Goal: Use online tool/utility: Use online tool/utility

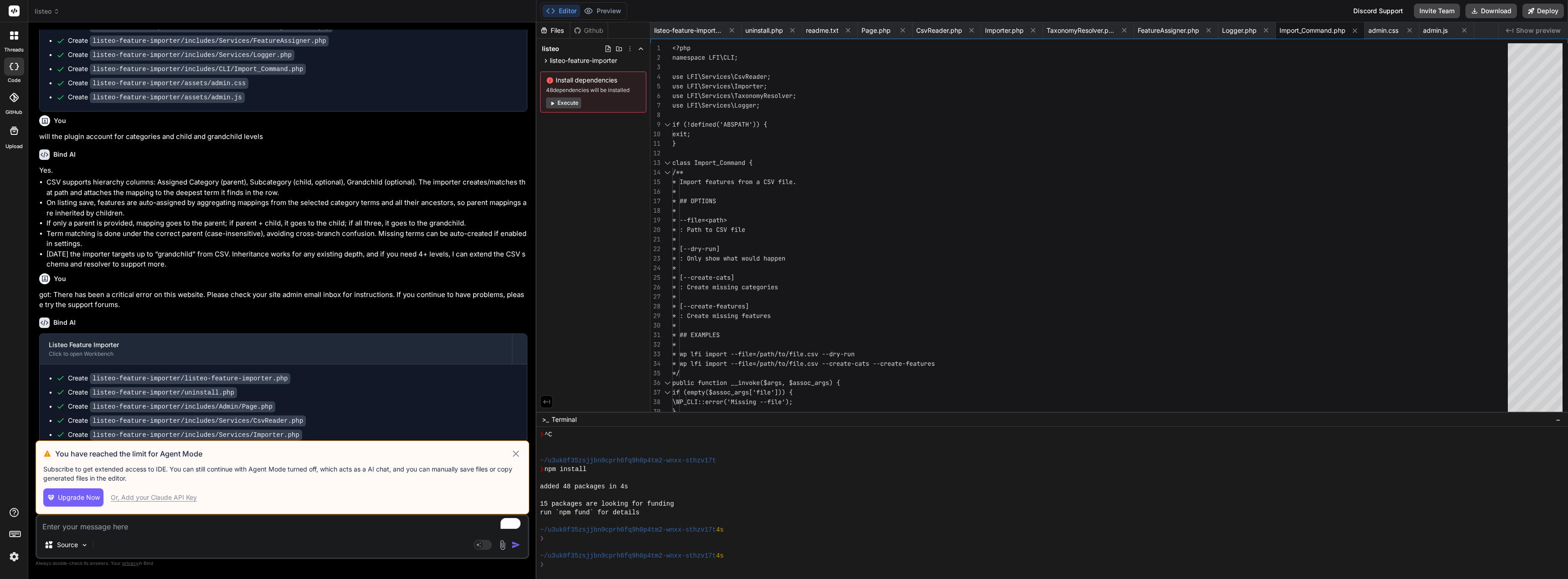
click at [568, 103] on button "Execute" at bounding box center [563, 103] width 35 height 11
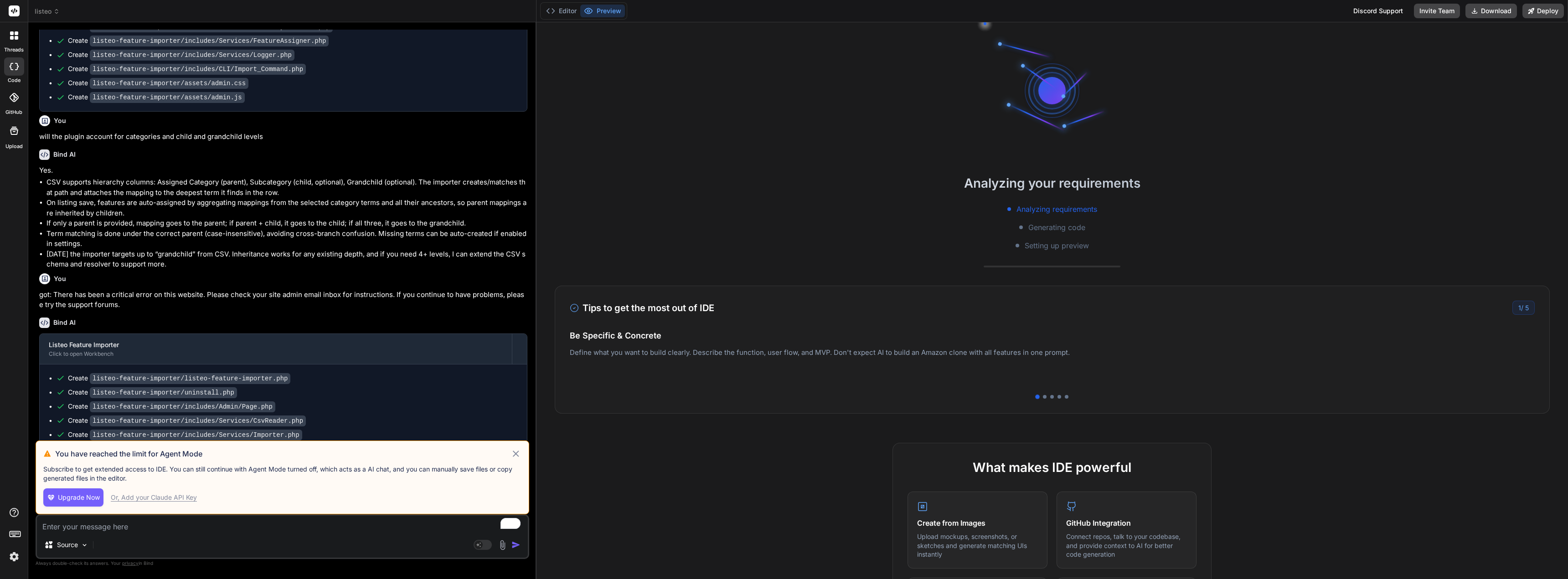
scroll to position [190, 0]
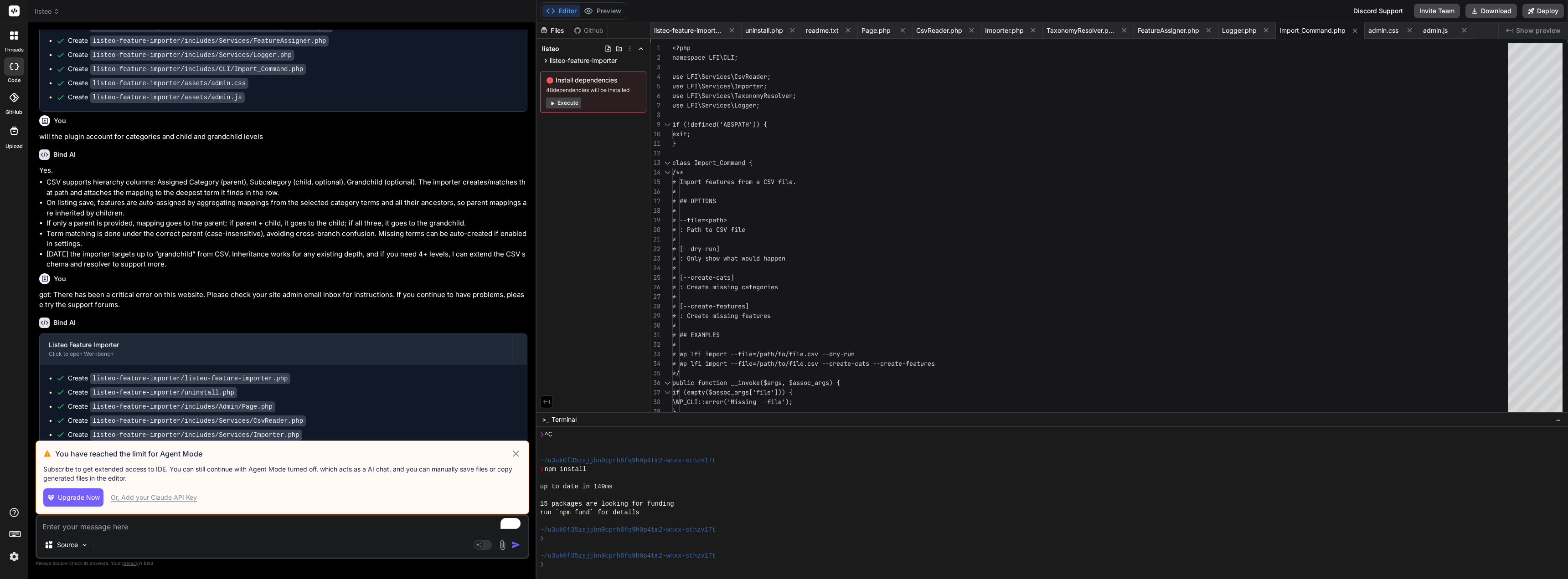
click at [515, 452] on icon at bounding box center [516, 454] width 10 height 11
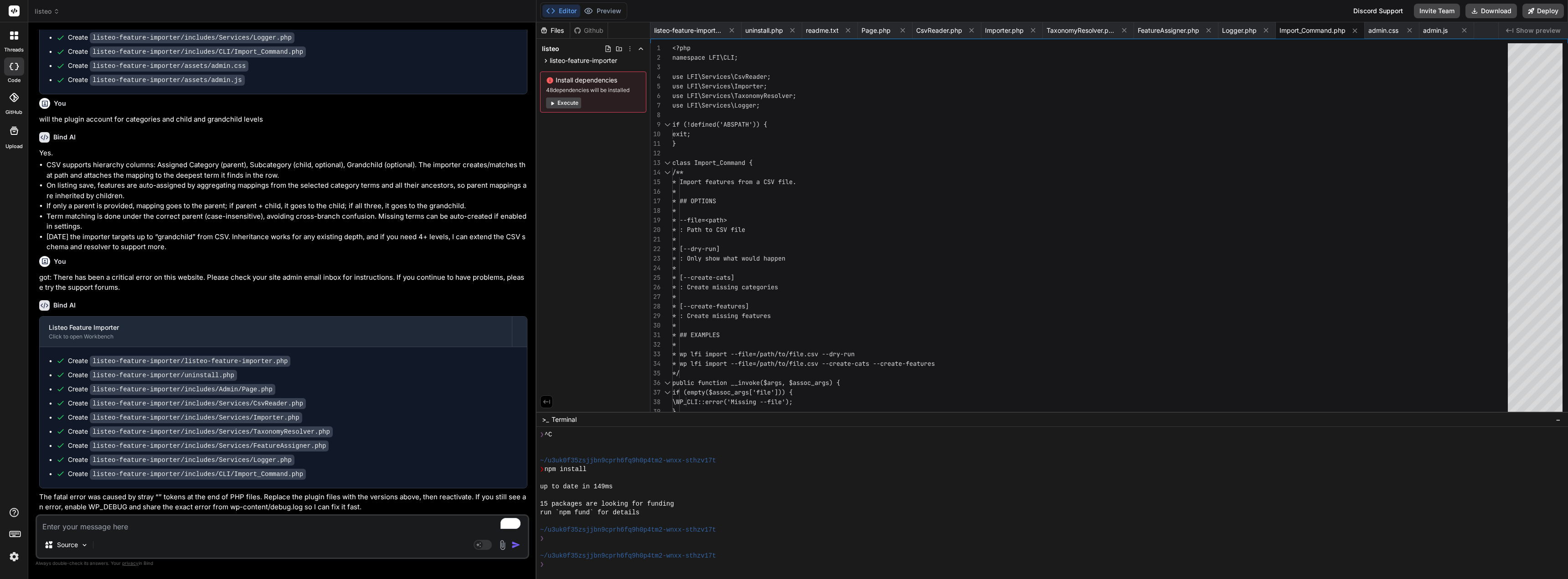
scroll to position [1764, 0]
click at [1483, 10] on button "Download" at bounding box center [1491, 11] width 51 height 14
click at [18, 558] on img at bounding box center [14, 557] width 16 height 16
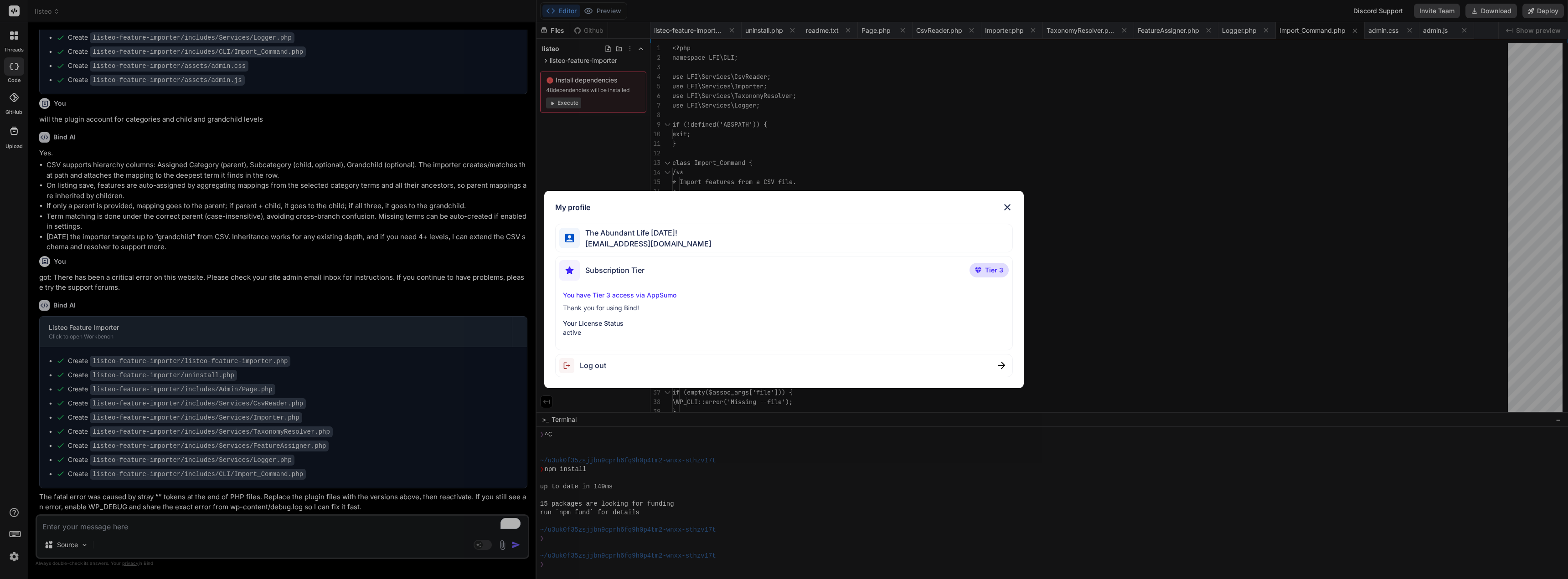
click at [620, 272] on span "Subscription Tier" at bounding box center [615, 270] width 59 height 11
click at [602, 303] on p "Thank you for using Bind!" at bounding box center [784, 308] width 442 height 9
click at [1007, 209] on img at bounding box center [1007, 207] width 11 height 11
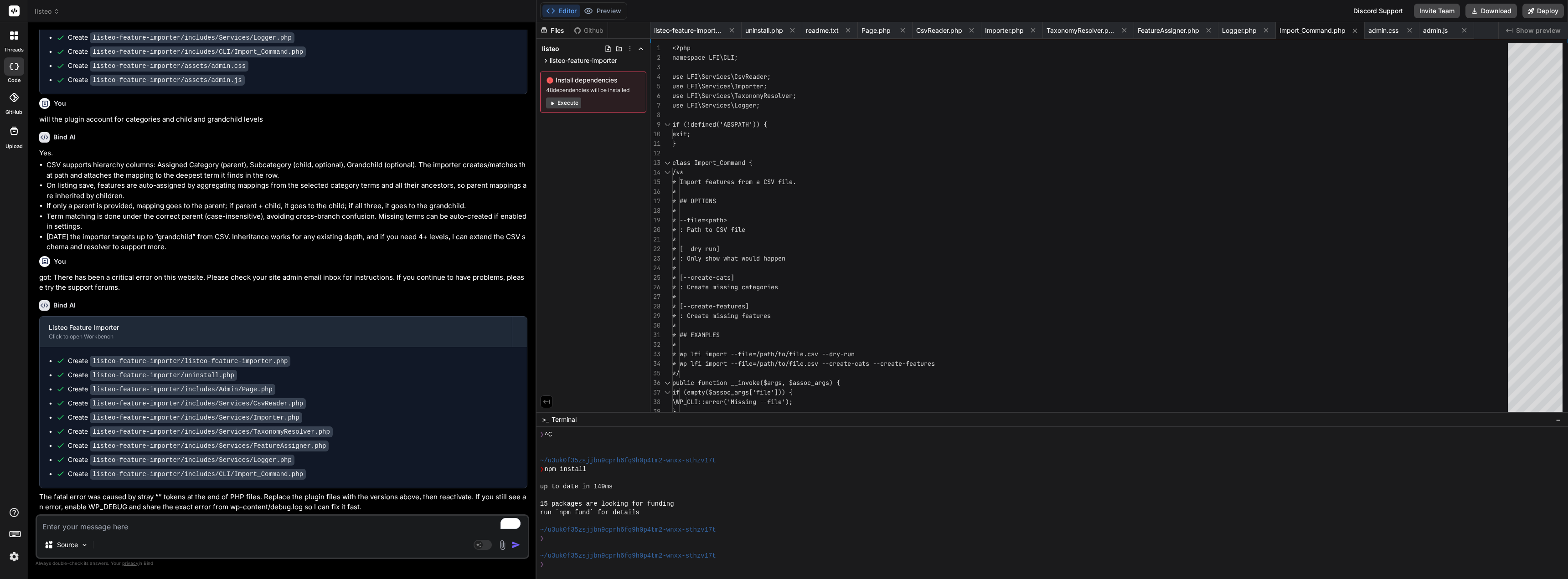
click at [150, 528] on textarea "To enrich screen reader interactions, please activate Accessibility in Grammarl…" at bounding box center [282, 524] width 491 height 16
click at [86, 543] on img at bounding box center [84, 545] width 8 height 8
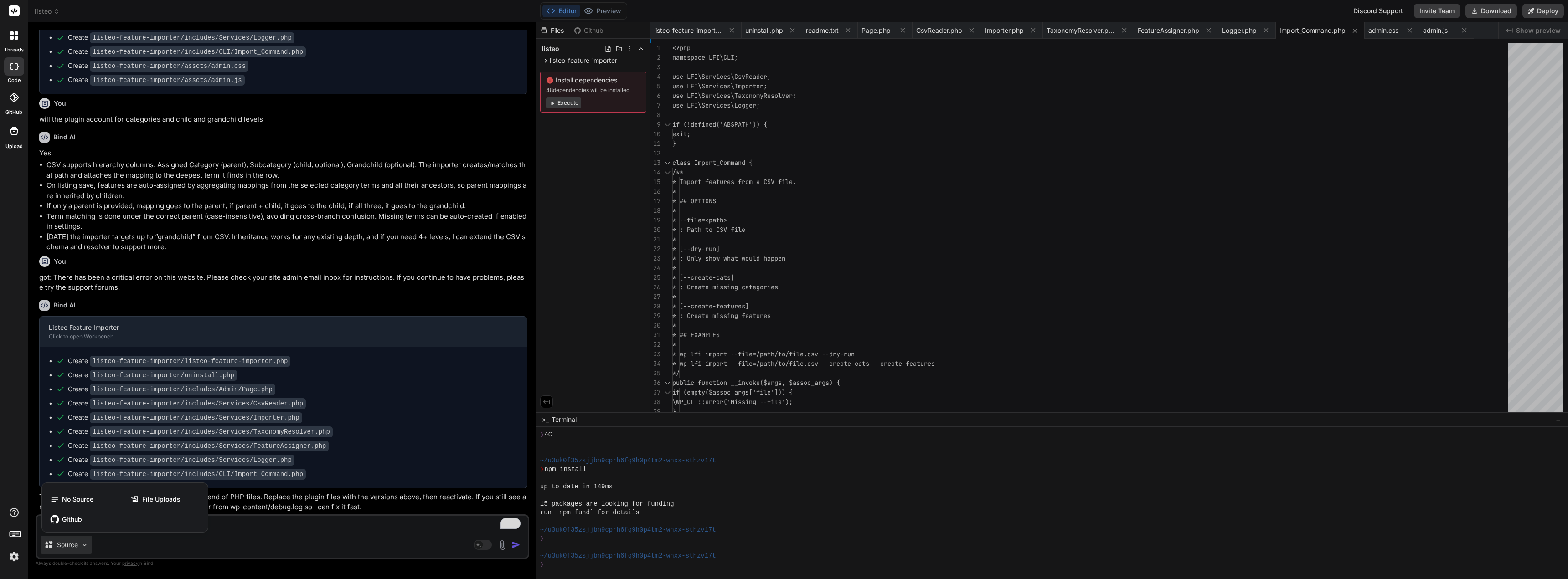
click at [287, 536] on div at bounding box center [784, 289] width 1568 height 579
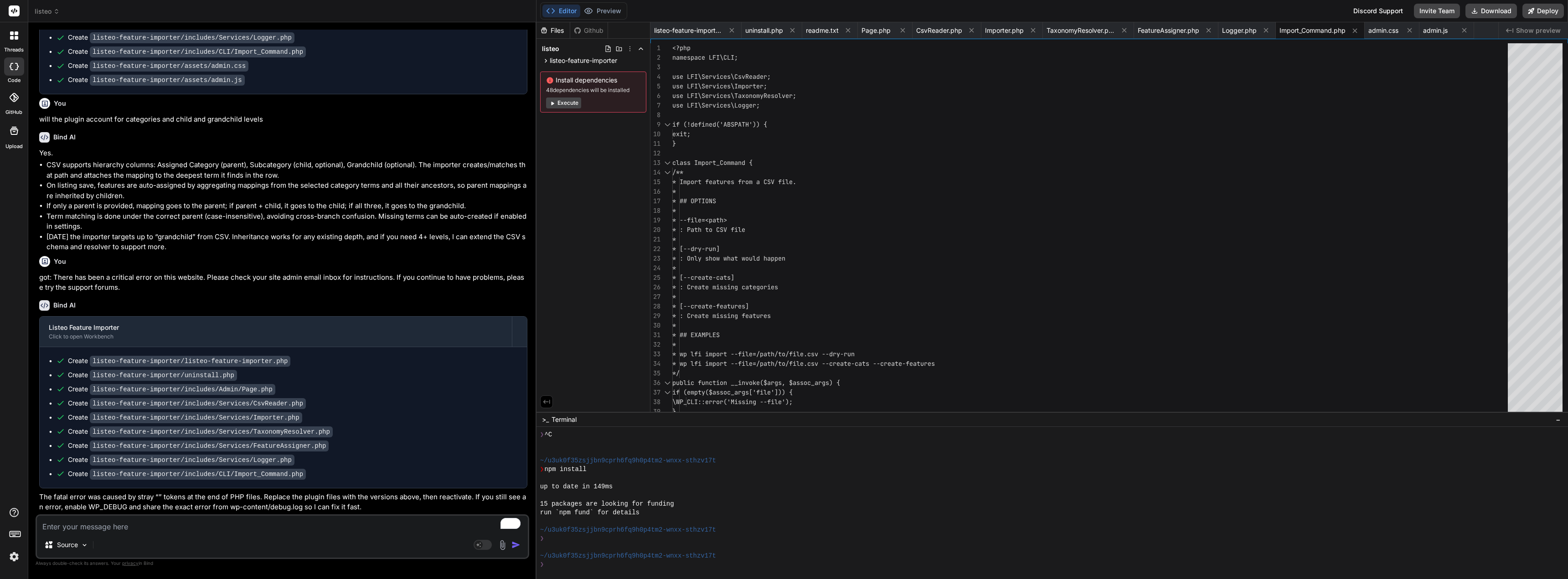
click at [294, 527] on textarea "To enrich screen reader interactions, please activate Accessibility in Grammarl…" at bounding box center [282, 524] width 491 height 16
click at [83, 545] on img at bounding box center [84, 545] width 8 height 8
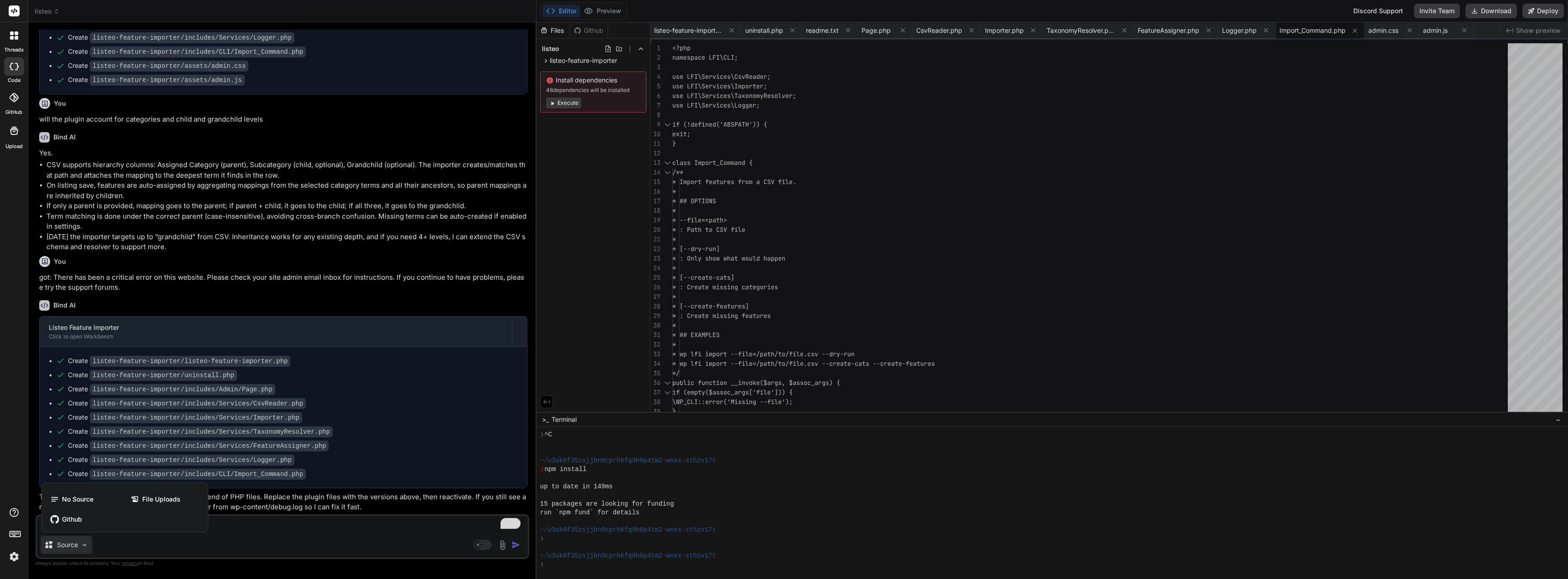
click at [84, 545] on div at bounding box center [784, 289] width 1568 height 579
type textarea "x"
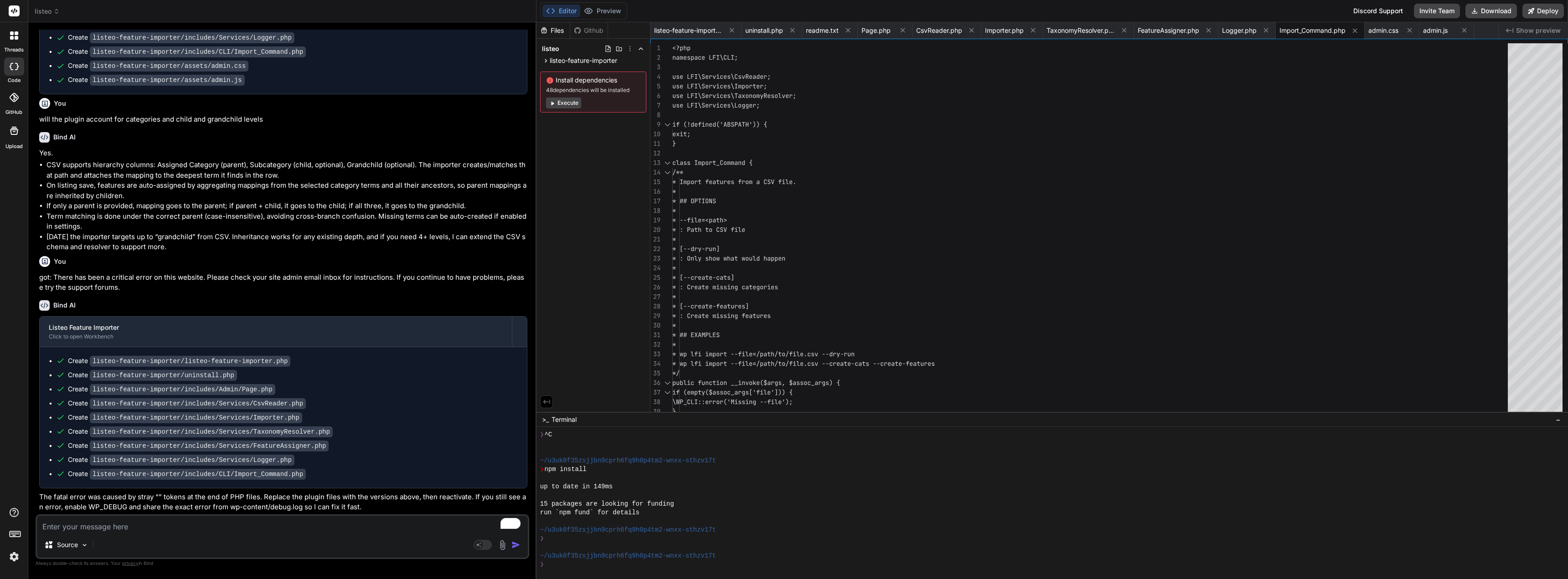
click at [133, 526] on textarea "To enrich screen reader interactions, please activate Accessibility in Grammarl…" at bounding box center [282, 524] width 491 height 16
type textarea "i"
type textarea "x"
type textarea "if"
type textarea "x"
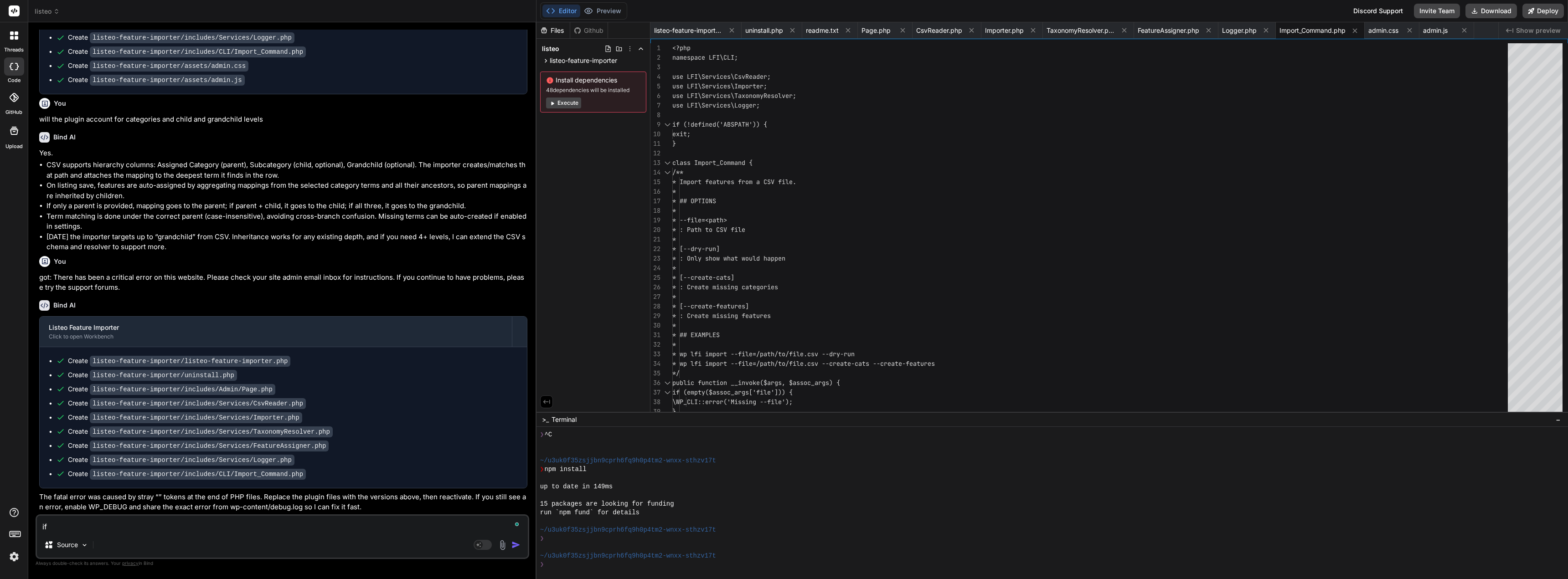
type textarea "if"
type textarea "x"
type textarea "if i"
type textarea "x"
type textarea "if i"
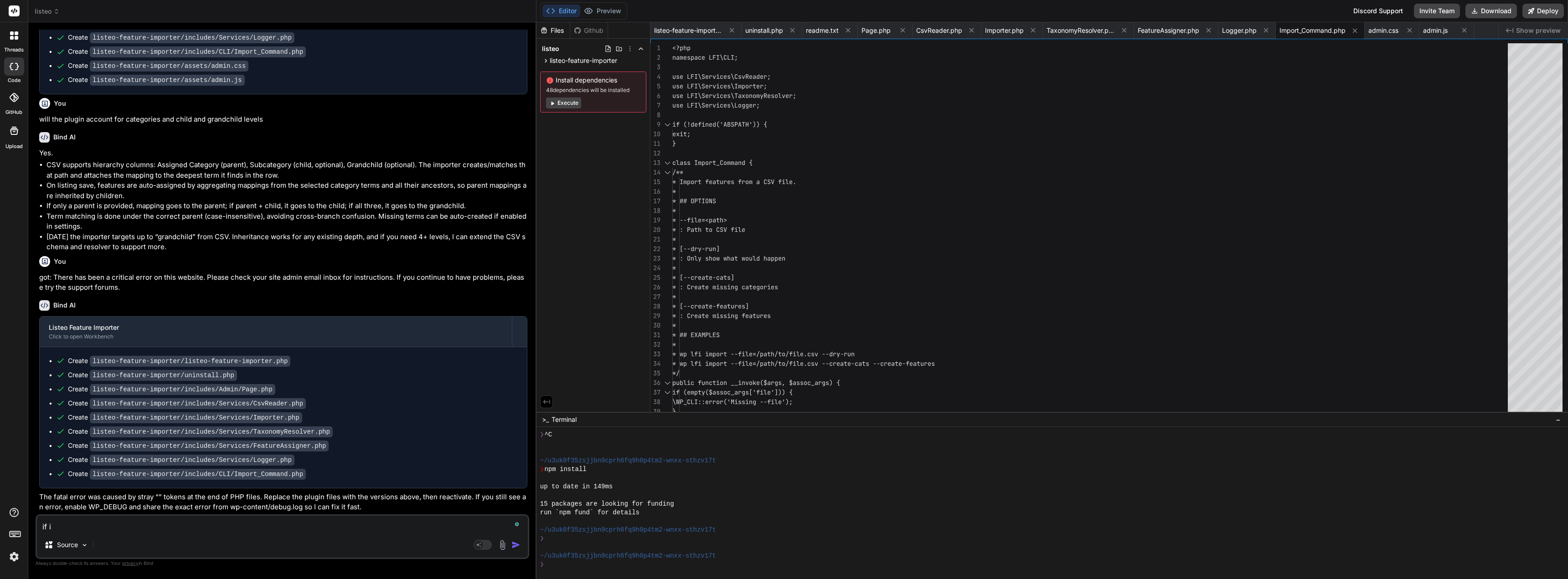
type textarea "x"
type textarea "if i h"
type textarea "x"
type textarea "if i ha"
type textarea "x"
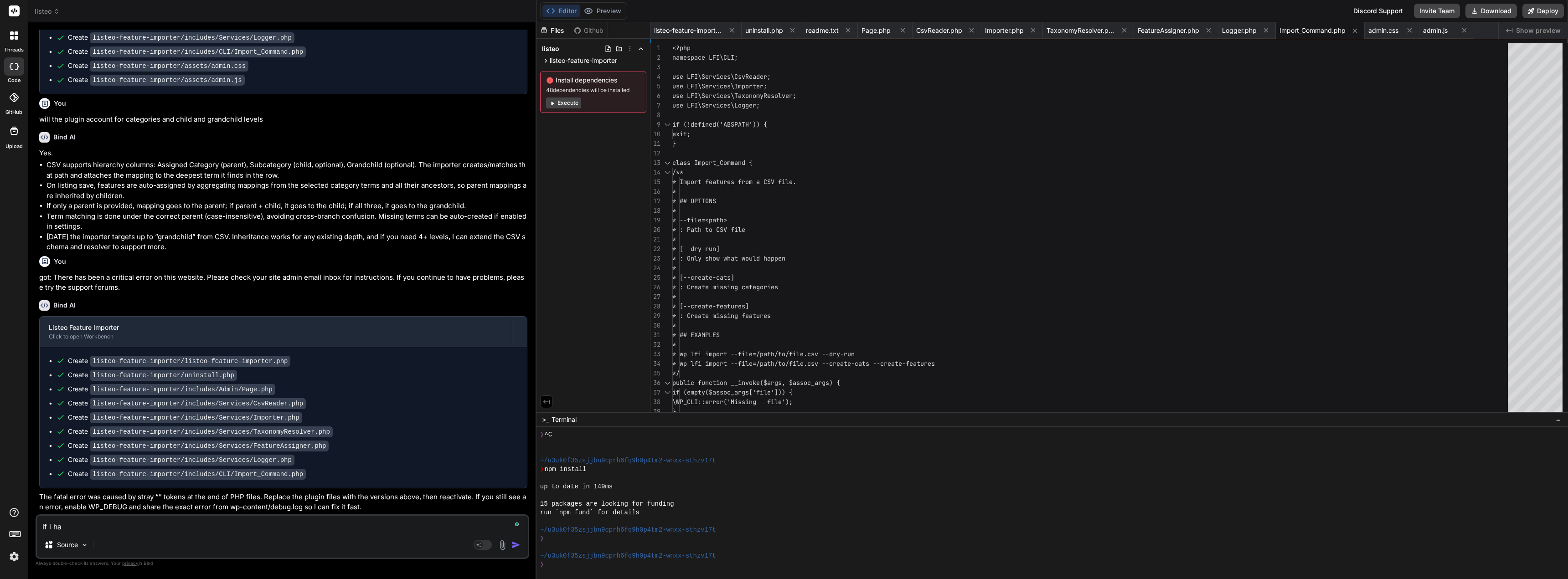
type textarea "if i hav"
type textarea "x"
type textarea "if i have"
type textarea "x"
type textarea "if i have"
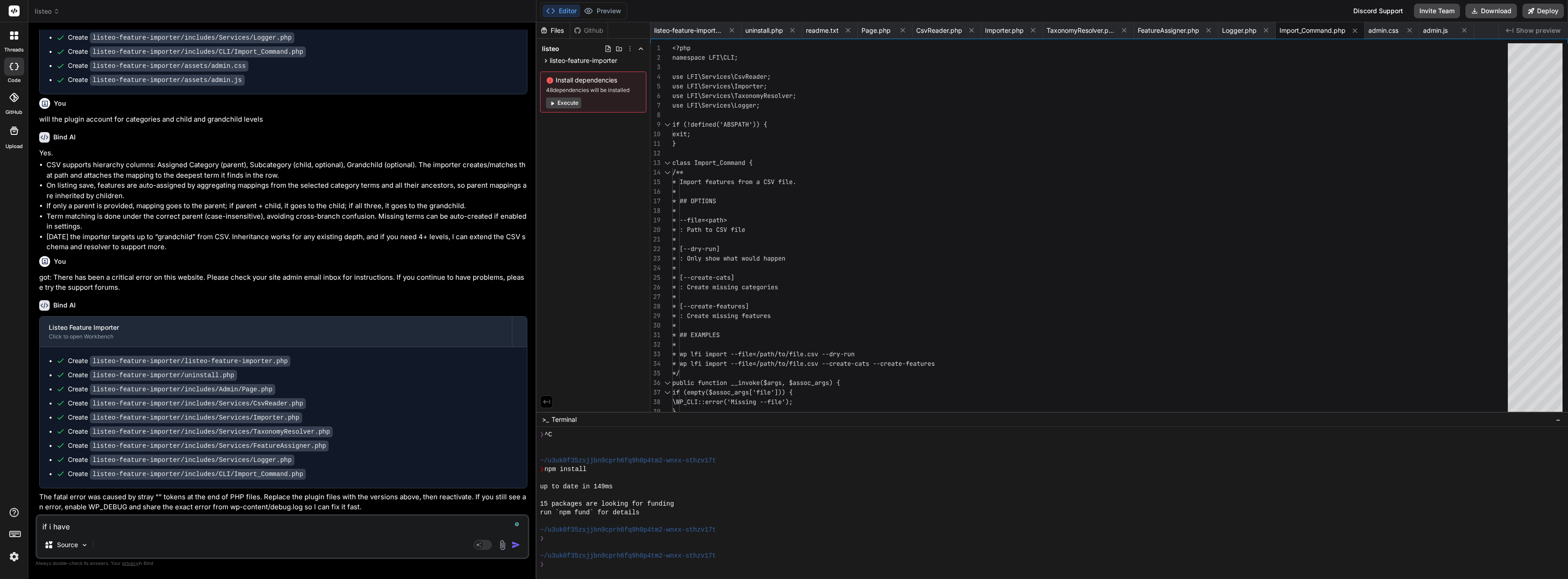
type textarea "x"
paste textarea "Category Taxonomy listing_category Feature Taxonomy listing_feature Listing Pos…"
type textarea "if i have Category Taxonomy listing_category Feature Taxonomy listing_feature L…"
type textarea "x"
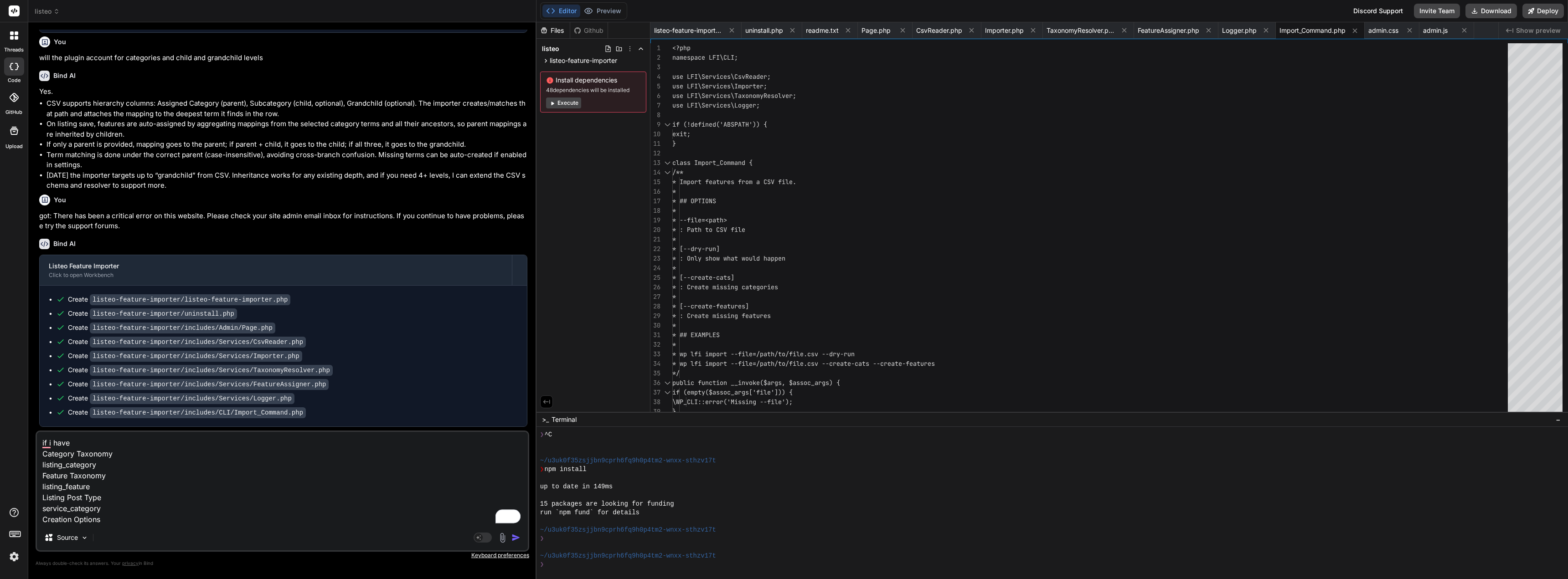
type textarea "if i have Category Taxonomy listing_category Feature Taxonomy listing_feature L…"
type textarea "x"
type textarea "if i have Category Taxonomy listing_category Feature Taxonomy listing_feature L…"
type textarea "x"
type textarea "if i have Category Taxonomy listing_category Feature Taxonomy listing_feature L…"
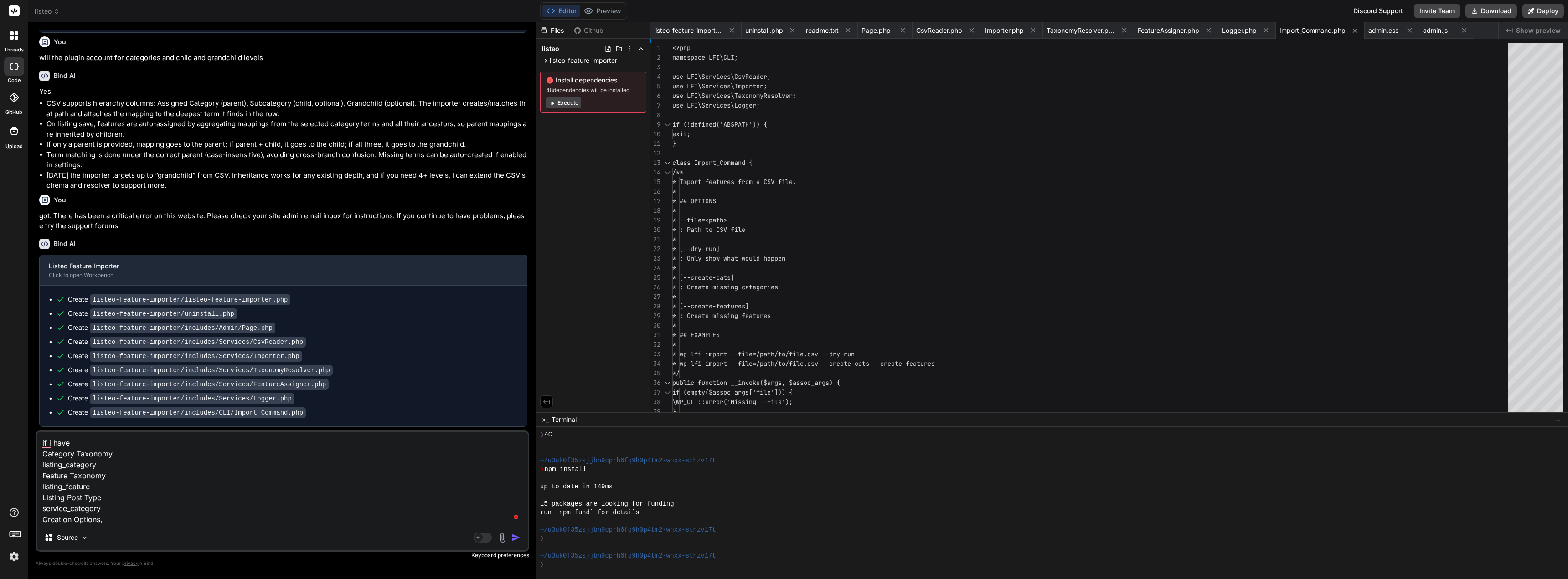
type textarea "x"
type textarea "if i have Category Taxonomy listing_category Feature Taxonomy listing_feature L…"
type textarea "x"
type textarea "if i have Category Taxonomy listing_category Feature Taxonomy listing_feature L…"
type textarea "x"
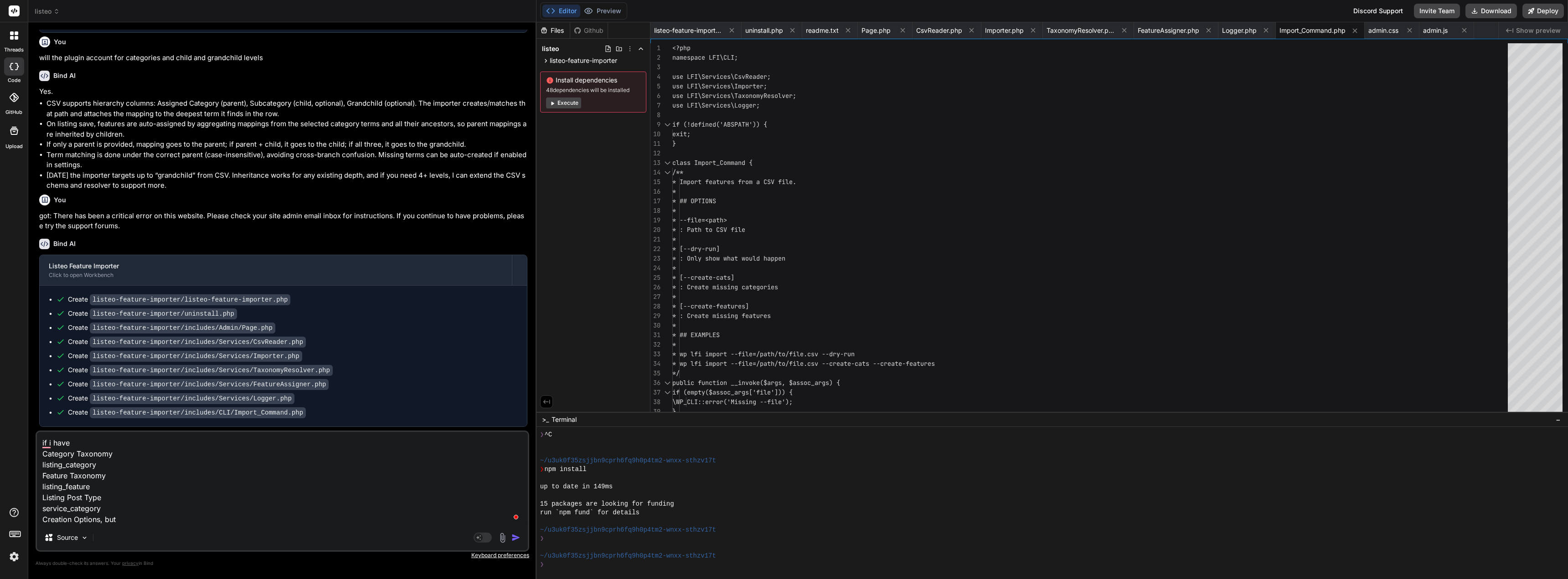
type textarea "if i have Category Taxonomy listing_category Feature Taxonomy listing_feature L…"
type textarea "x"
type textarea "if i have Category Taxonomy listing_category Feature Taxonomy listing_feature L…"
type textarea "x"
type textarea "if i have Category Taxonomy listing_category Feature Taxonomy listing_feature L…"
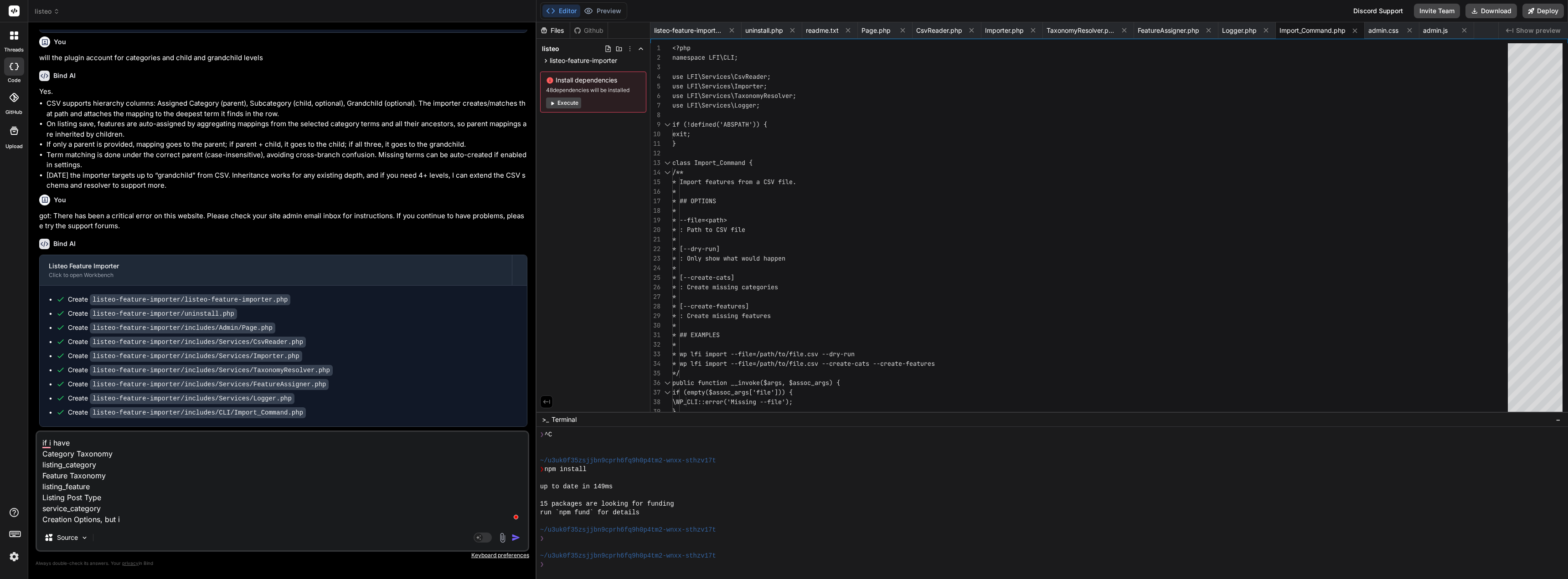
type textarea "x"
type textarea "if i have Category Taxonomy listing_category Feature Taxonomy listing_feature L…"
type textarea "x"
type textarea "if i have Category Taxonomy listing_category Feature Taxonomy listing_feature L…"
type textarea "x"
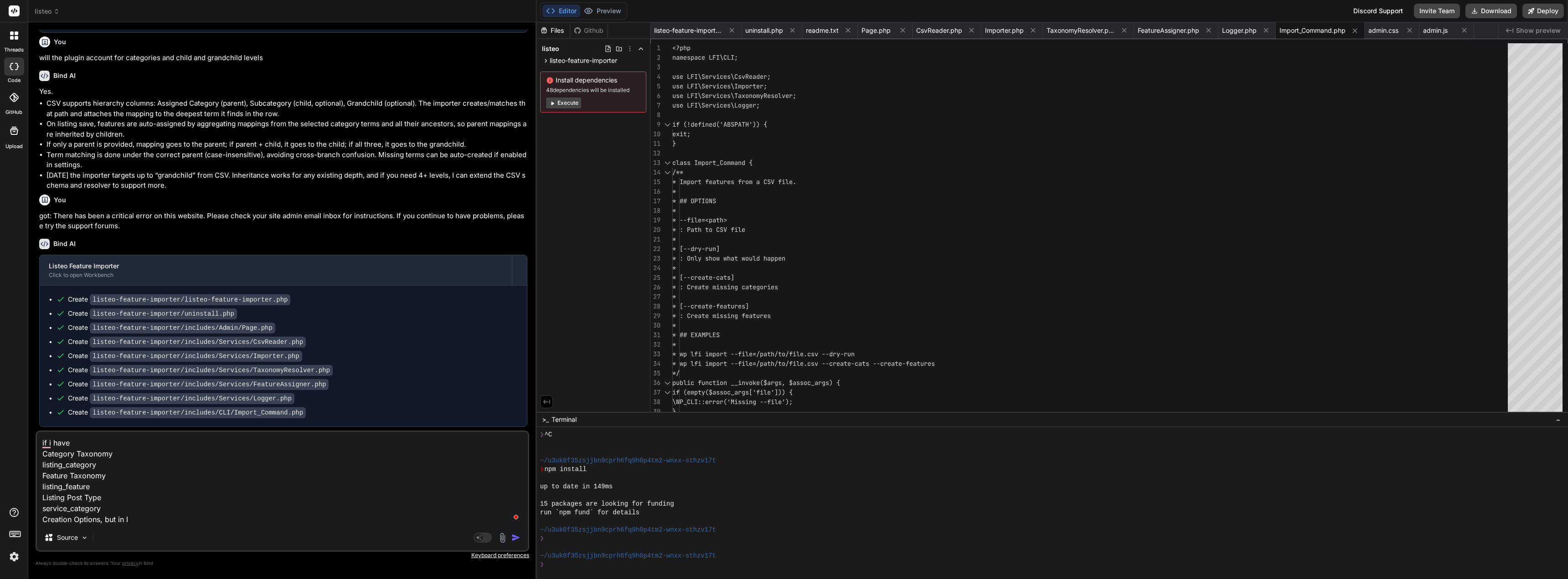
type textarea "if i have Category Taxonomy listing_category Feature Taxonomy listing_feature L…"
type textarea "x"
type textarea "if i have Category Taxonomy listing_category Feature Taxonomy listing_feature L…"
type textarea "x"
type textarea "if i have Category Taxonomy listing_category Feature Taxonomy listing_feature L…"
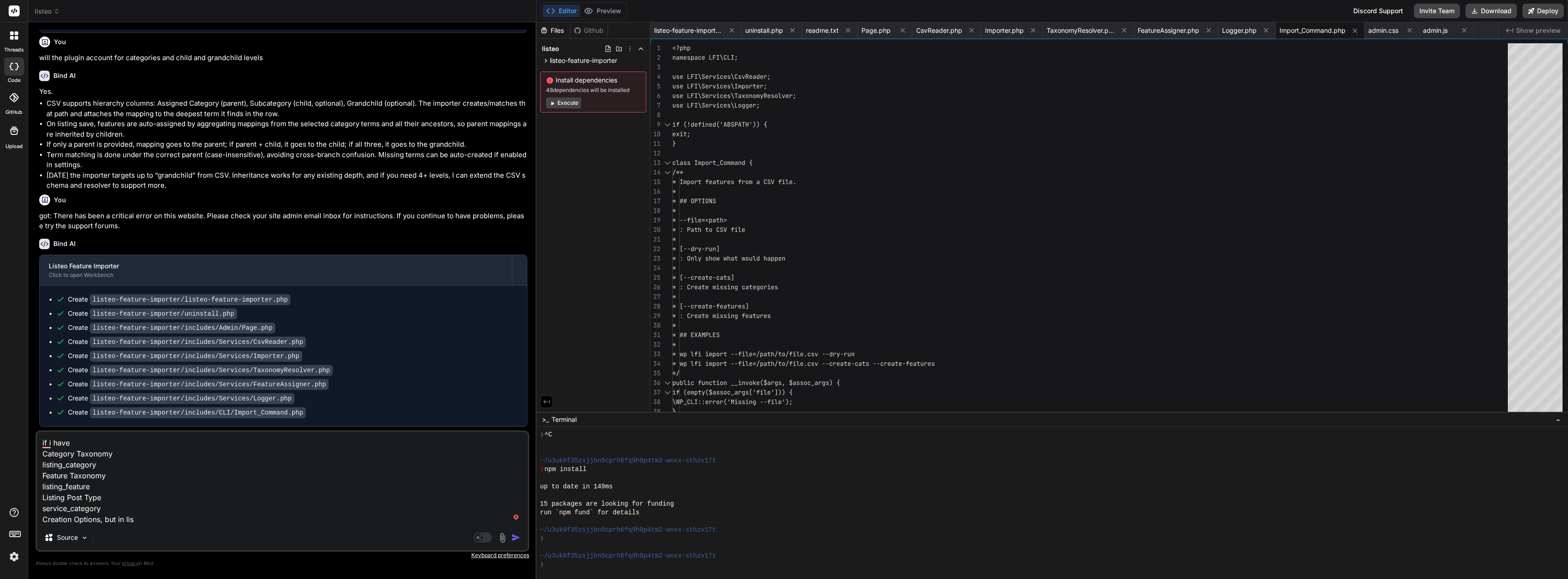
type textarea "x"
type textarea "if i have Category Taxonomy listing_category Feature Taxonomy listing_feature L…"
type textarea "x"
type textarea "if i have Category Taxonomy listing_category Feature Taxonomy listing_feature L…"
type textarea "x"
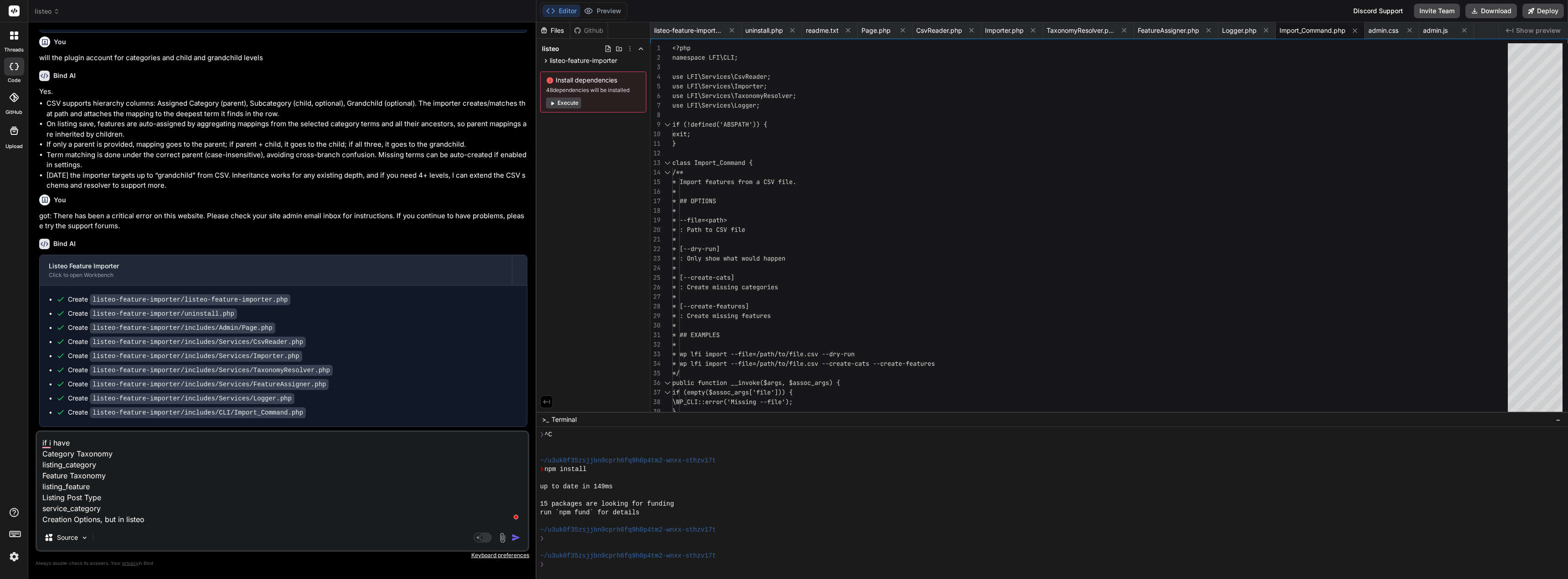
type textarea "if i have Category Taxonomy listing_category Feature Taxonomy listing_feature L…"
type textarea "x"
type textarea "if i have Category Taxonomy listing_category Feature Taxonomy listing_feature L…"
type textarea "x"
type textarea "if i have Category Taxonomy listing_category Feature Taxonomy listing_feature L…"
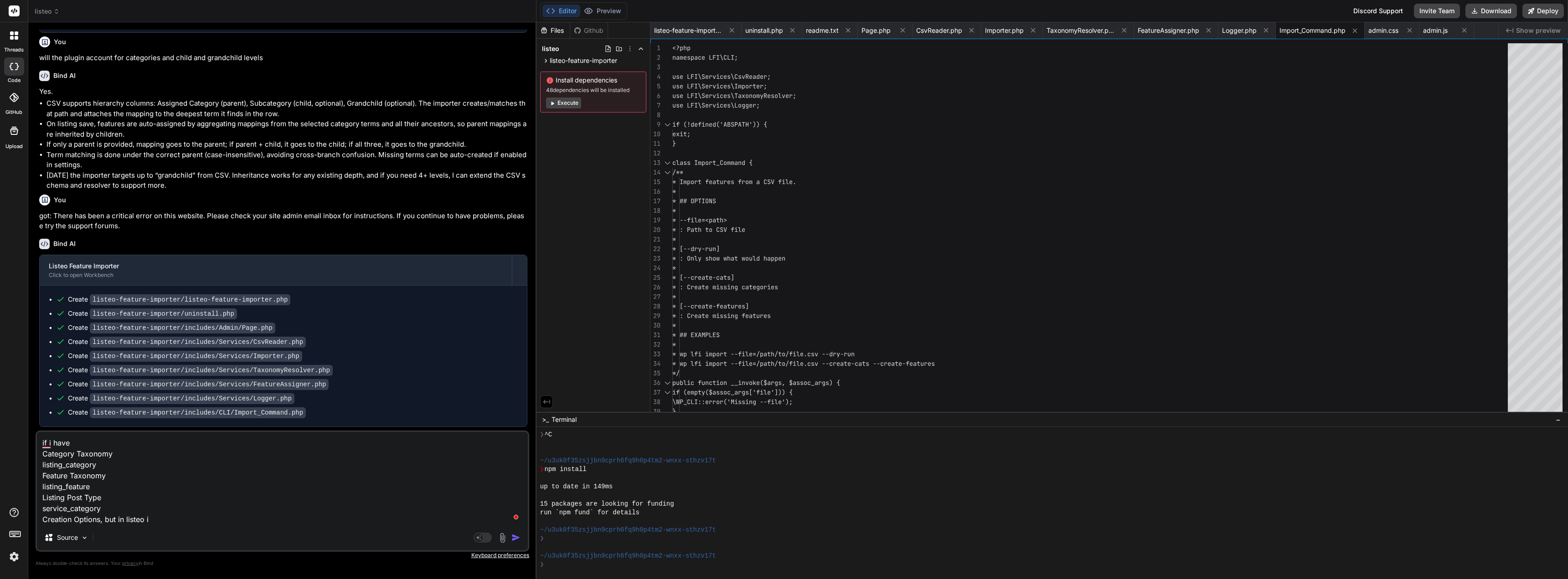
type textarea "x"
type textarea "if i have Category Taxonomy listing_category Feature Taxonomy listing_feature L…"
type textarea "x"
type textarea "if i have Category Taxonomy listing_category Feature Taxonomy listing_feature L…"
type textarea "x"
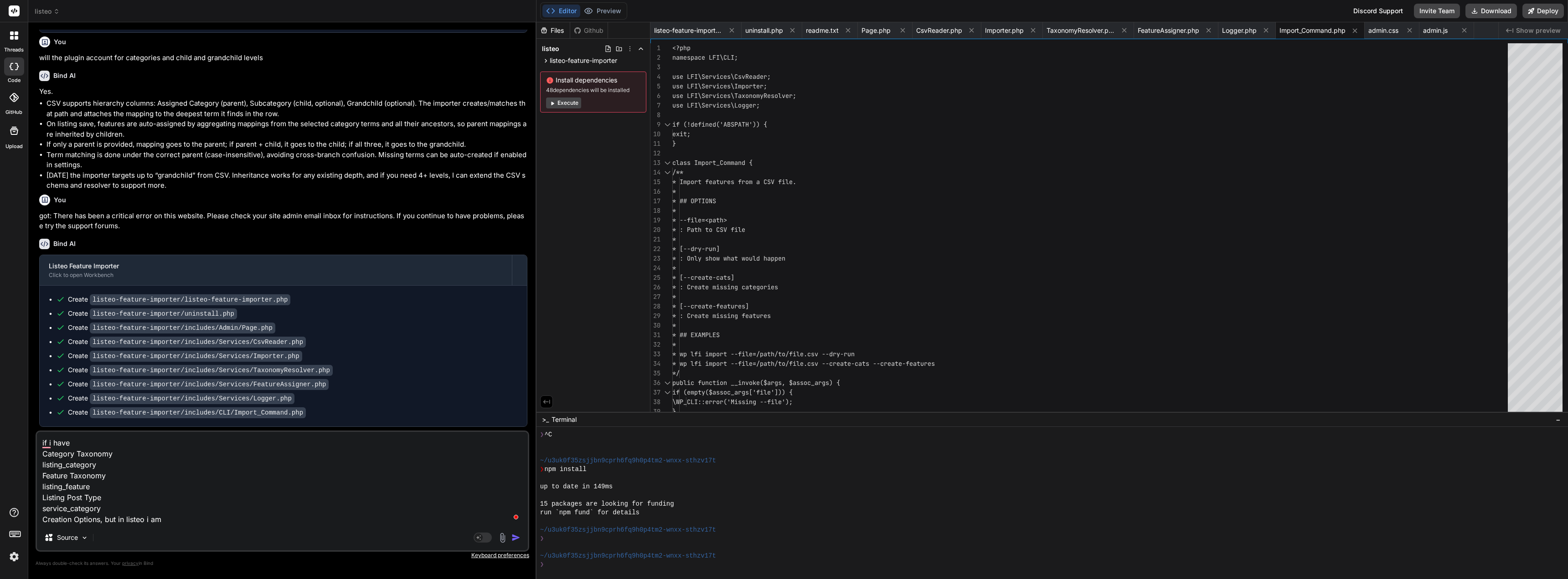
type textarea "if i have Category Taxonomy listing_category Feature Taxonomy listing_feature L…"
type textarea "x"
type textarea "if i have Category Taxonomy listing_category Feature Taxonomy listing_feature L…"
type textarea "x"
type textarea "if i have Category Taxonomy listing_category Feature Taxonomy listing_feature L…"
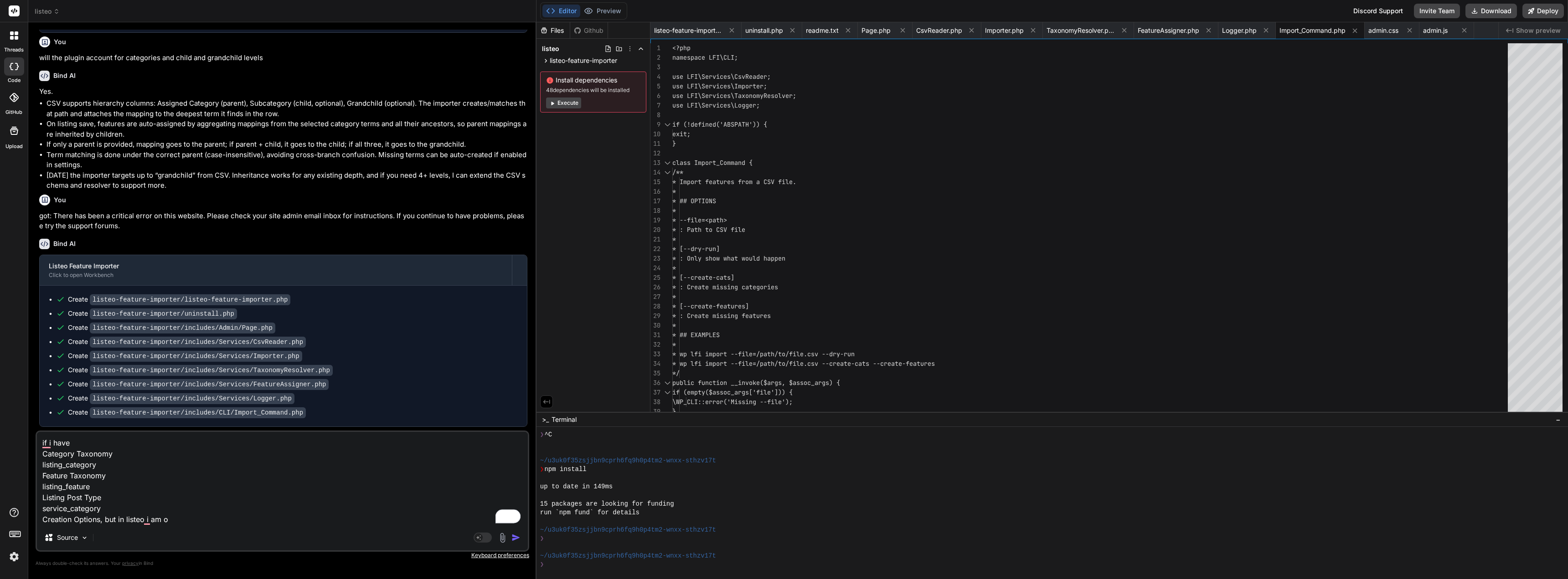
type textarea "x"
type textarea "if i have Category Taxonomy listing_category Feature Taxonomy listing_feature L…"
type textarea "x"
type textarea "if i have Category Taxonomy listing_category Feature Taxonomy listing_feature L…"
type textarea "x"
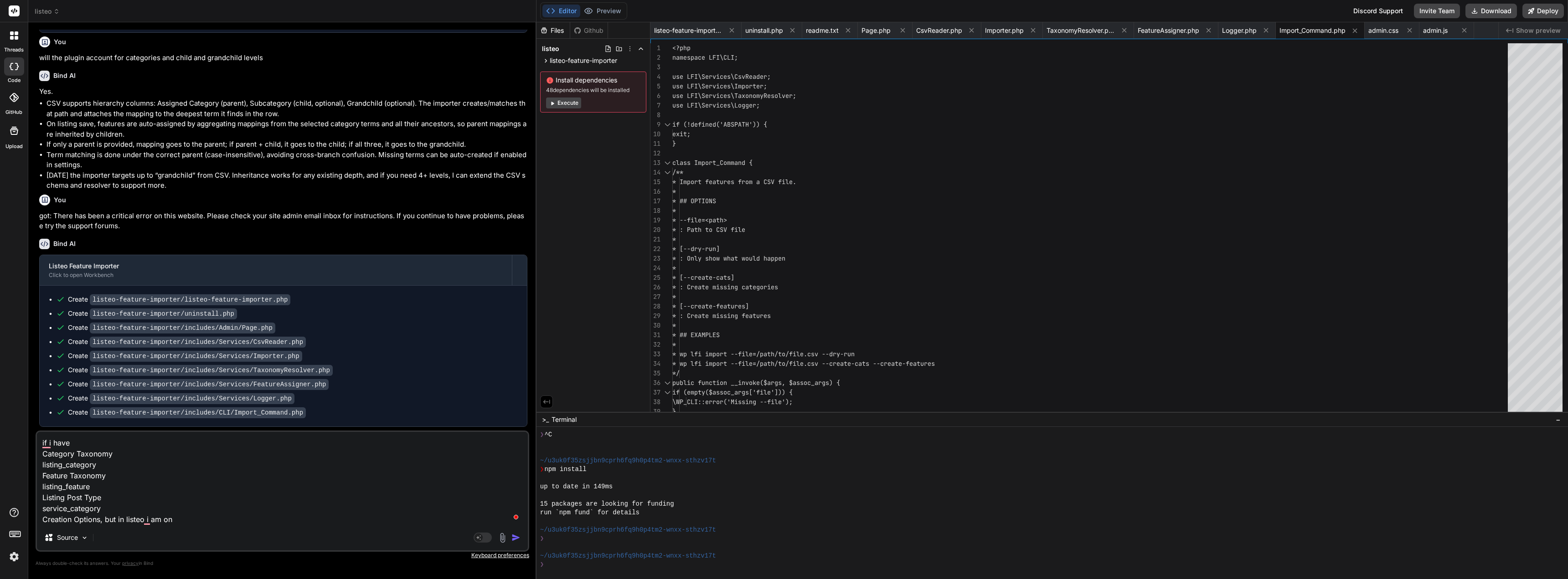
type textarea "if i have Category Taxonomy listing_category Feature Taxonomy listing_feature L…"
type textarea "x"
type textarea "if i have Category Taxonomy listing_category Feature Taxonomy listing_feature L…"
type textarea "x"
type textarea "if i have Category Taxonomy listing_category Feature Taxonomy listing_feature L…"
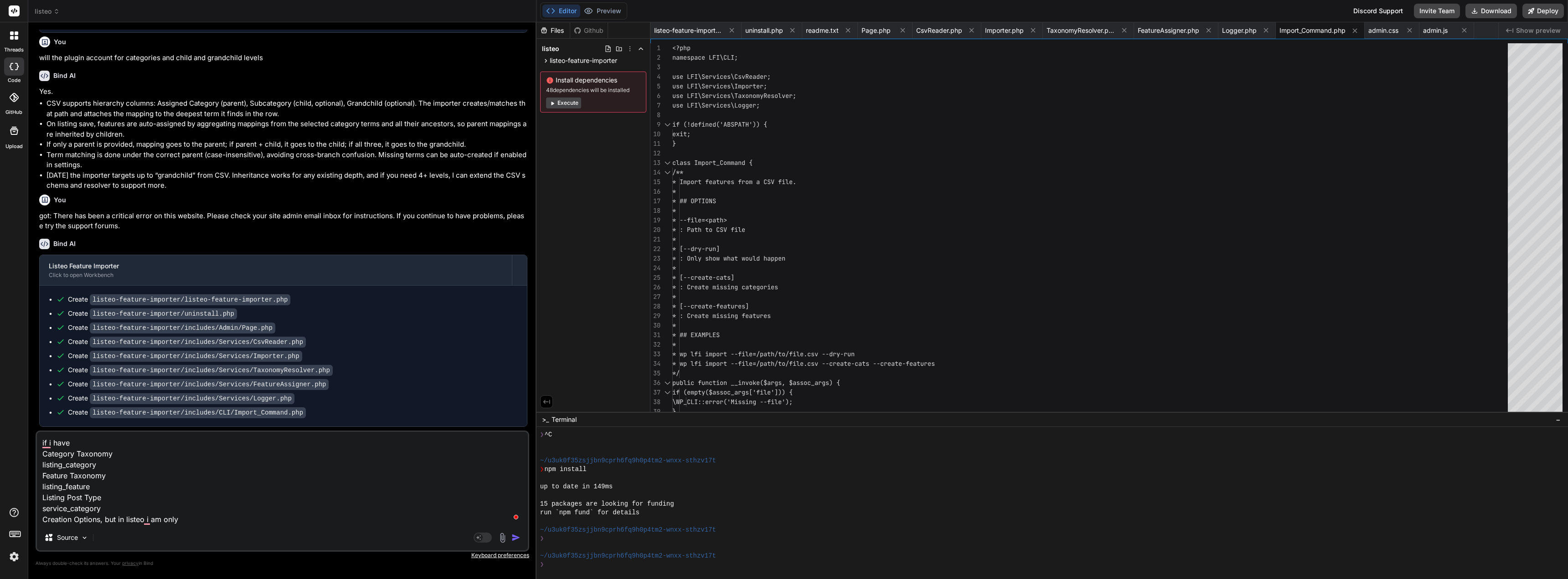
type textarea "x"
type textarea "if i have Category Taxonomy listing_category Feature Taxonomy listing_feature L…"
type textarea "x"
type textarea "if i have Category Taxonomy listing_category Feature Taxonomy listing_feature L…"
type textarea "x"
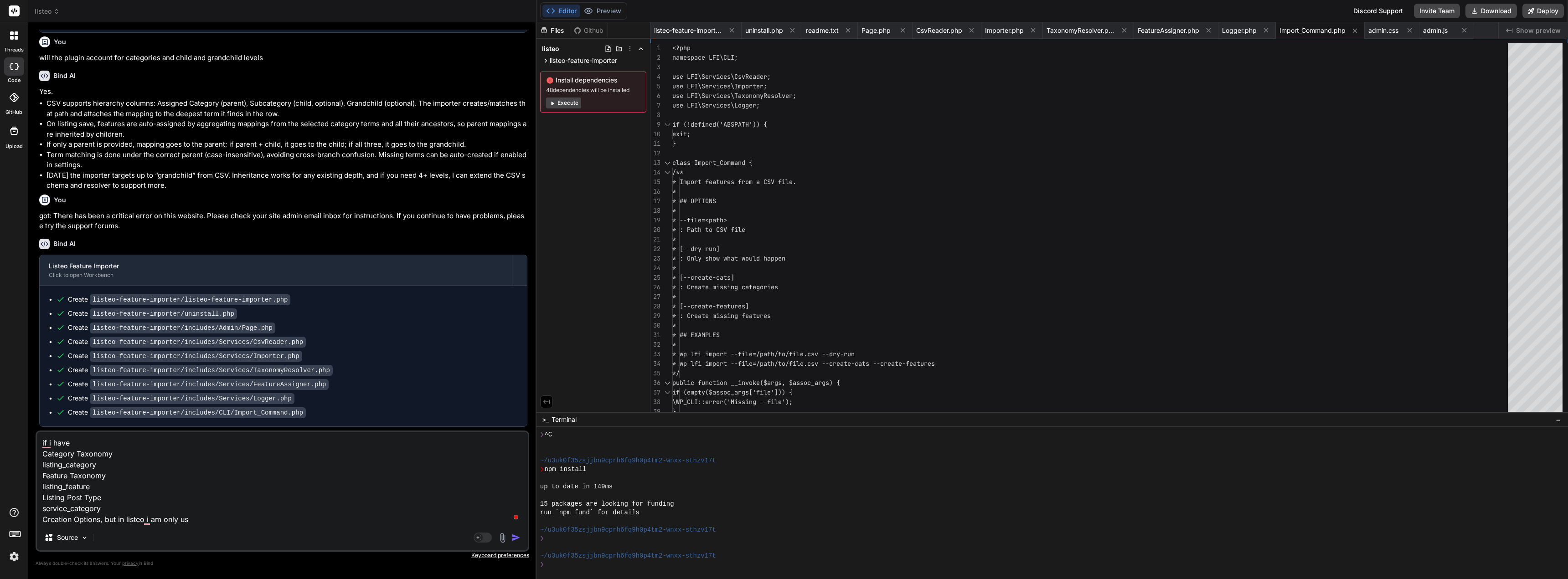
type textarea "if i have Category Taxonomy listing_category Feature Taxonomy listing_feature L…"
type textarea "x"
type textarea "if i have Category Taxonomy listing_category Feature Taxonomy listing_feature L…"
type textarea "x"
type textarea "if i have Category Taxonomy listing_category Feature Taxonomy listing_feature L…"
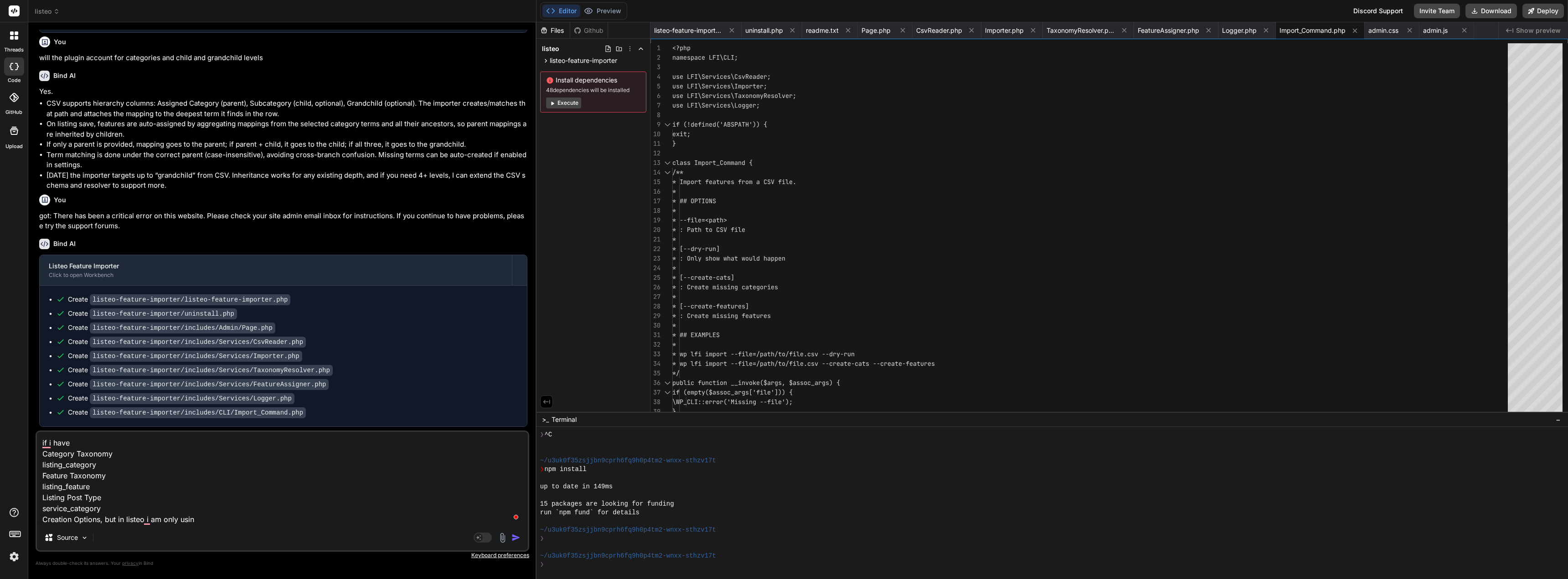
type textarea "x"
type textarea "if i have Category Taxonomy listing_category Feature Taxonomy listing_feature L…"
type textarea "x"
type textarea "if i have Category Taxonomy listing_category Feature Taxonomy listing_feature L…"
type textarea "x"
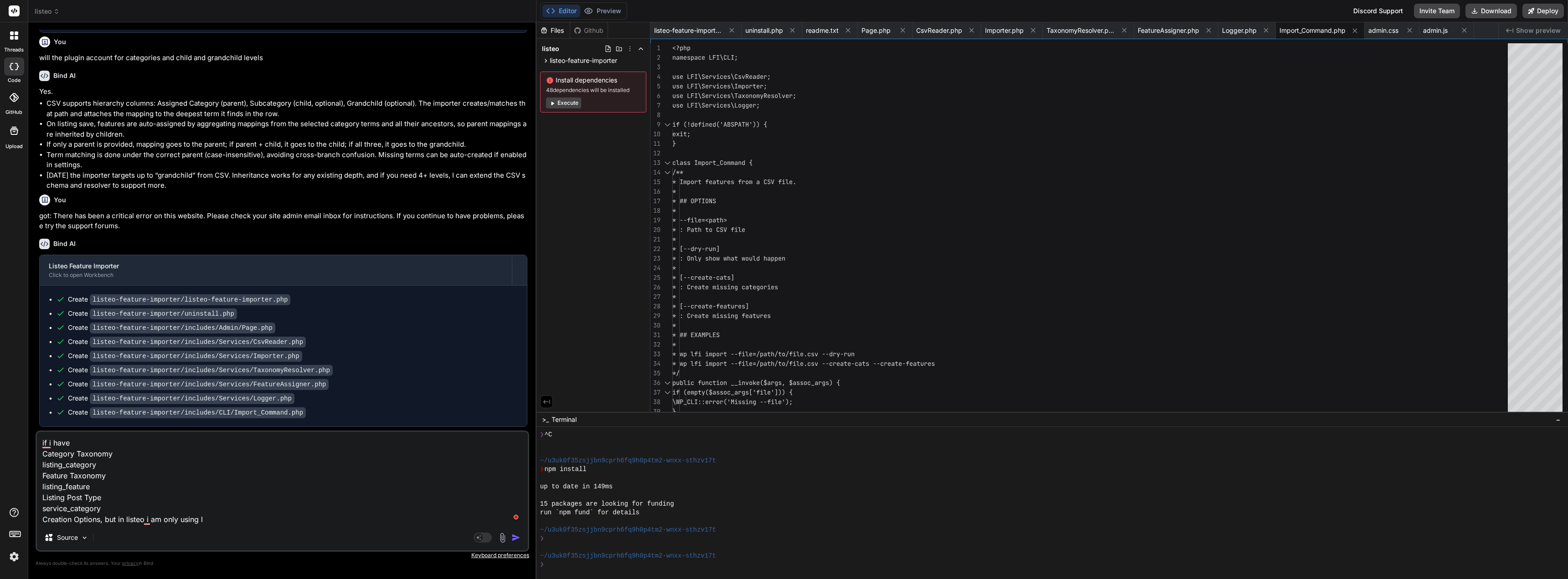
type textarea "if i have Category Taxonomy listing_category Feature Taxonomy listing_feature L…"
type textarea "x"
type textarea "if i have Category Taxonomy listing_category Feature Taxonomy listing_feature L…"
type textarea "x"
type textarea "if i have Category Taxonomy listing_category Feature Taxonomy listing_feature L…"
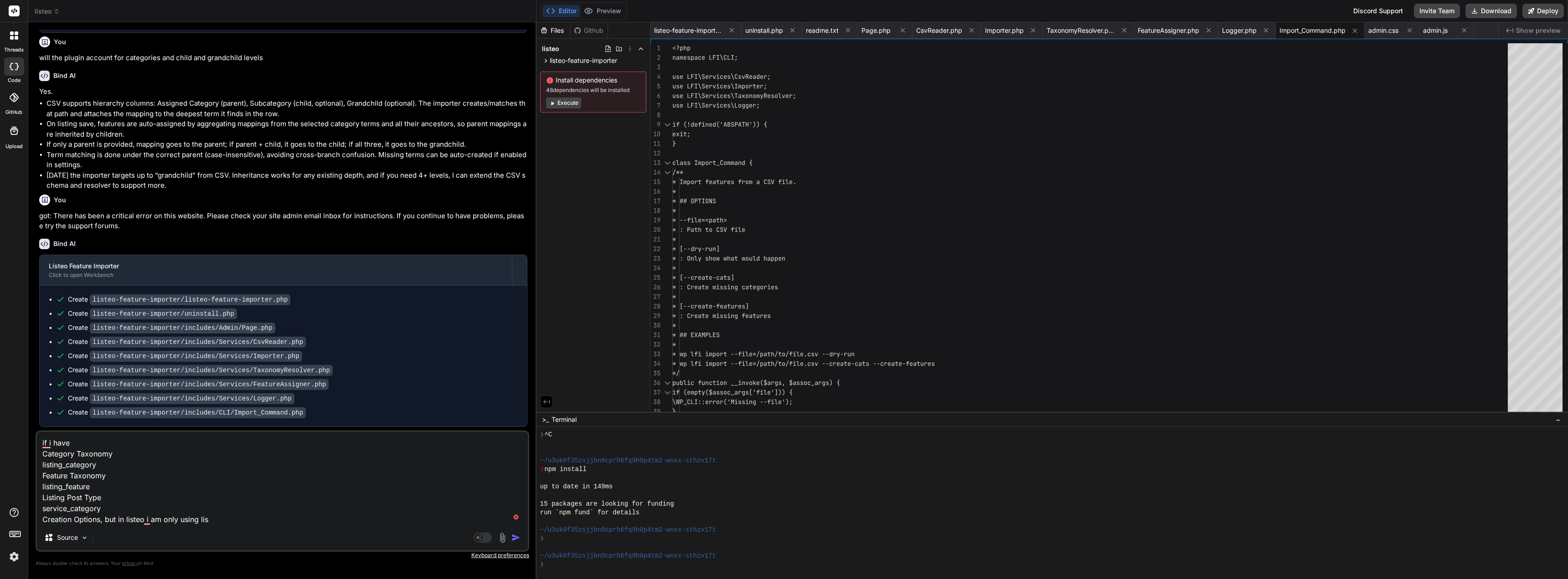
type textarea "x"
type textarea "if i have Category Taxonomy listing_category Feature Taxonomy listing_feature L…"
type textarea "x"
type textarea "if i have Category Taxonomy listing_category Feature Taxonomy listing_feature L…"
type textarea "x"
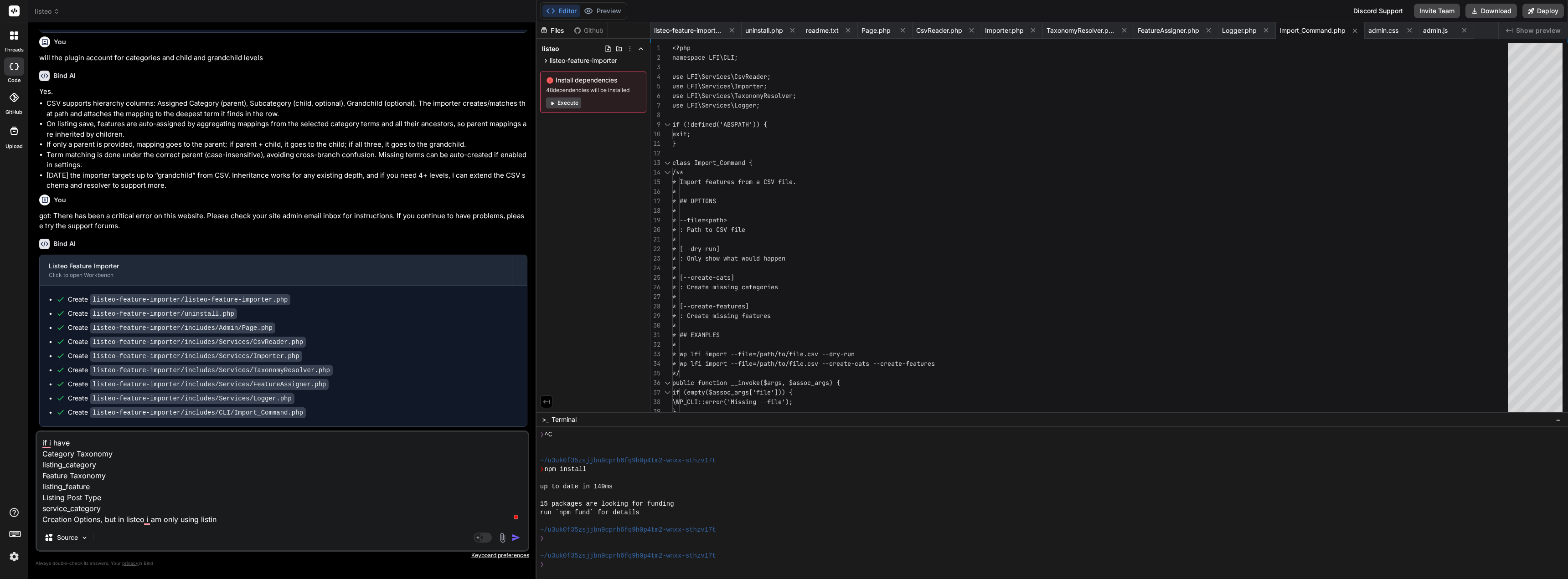
type textarea "if i have Category Taxonomy listing_category Feature Taxonomy listing_feature L…"
type textarea "x"
type textarea "if i have Category Taxonomy listing_category Feature Taxonomy listing_feature L…"
type textarea "x"
type textarea "if i have Category Taxonomy listing_category Feature Taxonomy listing_feature L…"
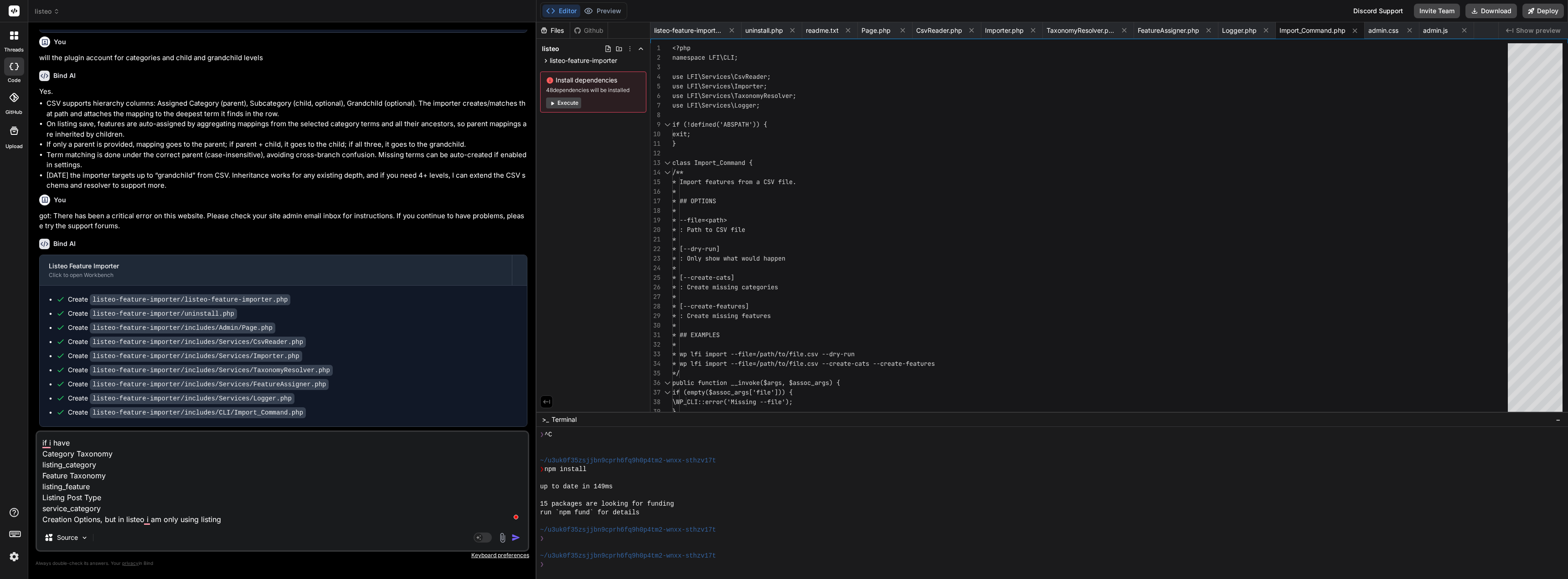
type textarea "x"
type textarea "if i have Category Taxonomy listing_category Feature Taxonomy listing_feature L…"
type textarea "x"
type textarea "if i have Category Taxonomy listing_category Feature Taxonomy listing_feature L…"
type textarea "x"
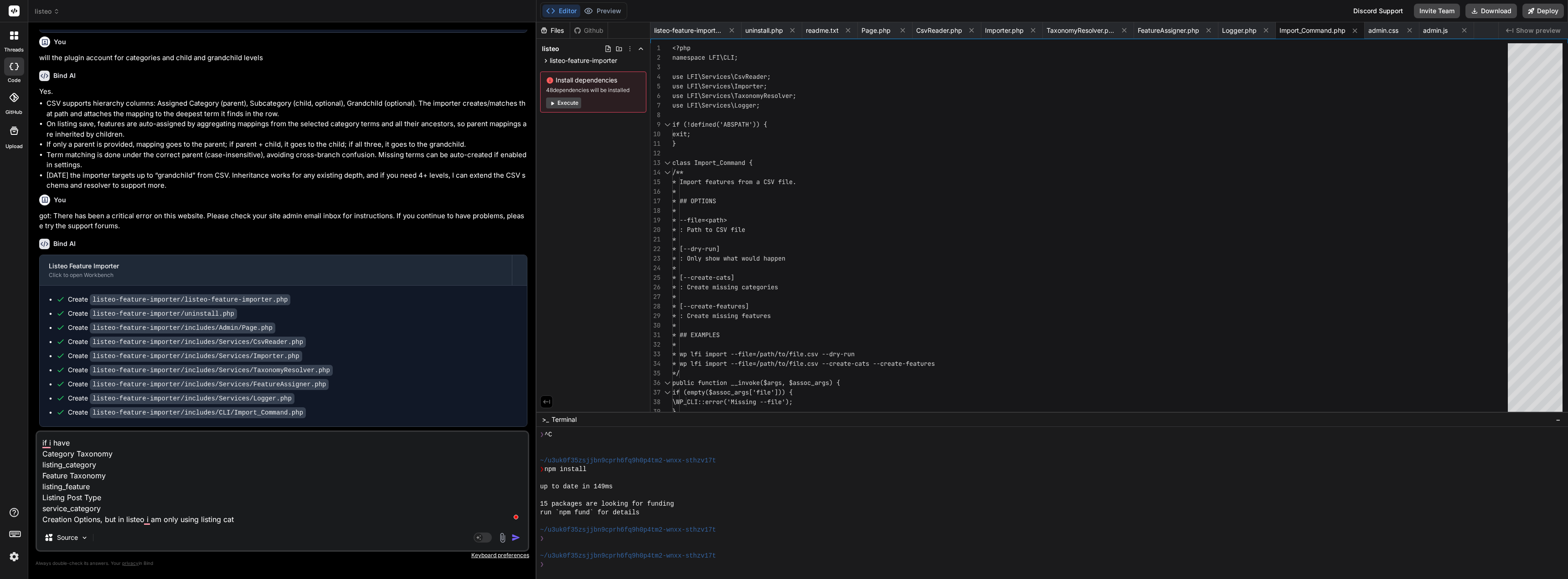
type textarea "if i have Category Taxonomy listing_category Feature Taxonomy listing_feature L…"
type textarea "x"
type textarea "if i have Category Taxonomy listing_category Feature Taxonomy listing_feature L…"
type textarea "x"
type textarea "if i have Category Taxonomy listing_category Feature Taxonomy listing_feature L…"
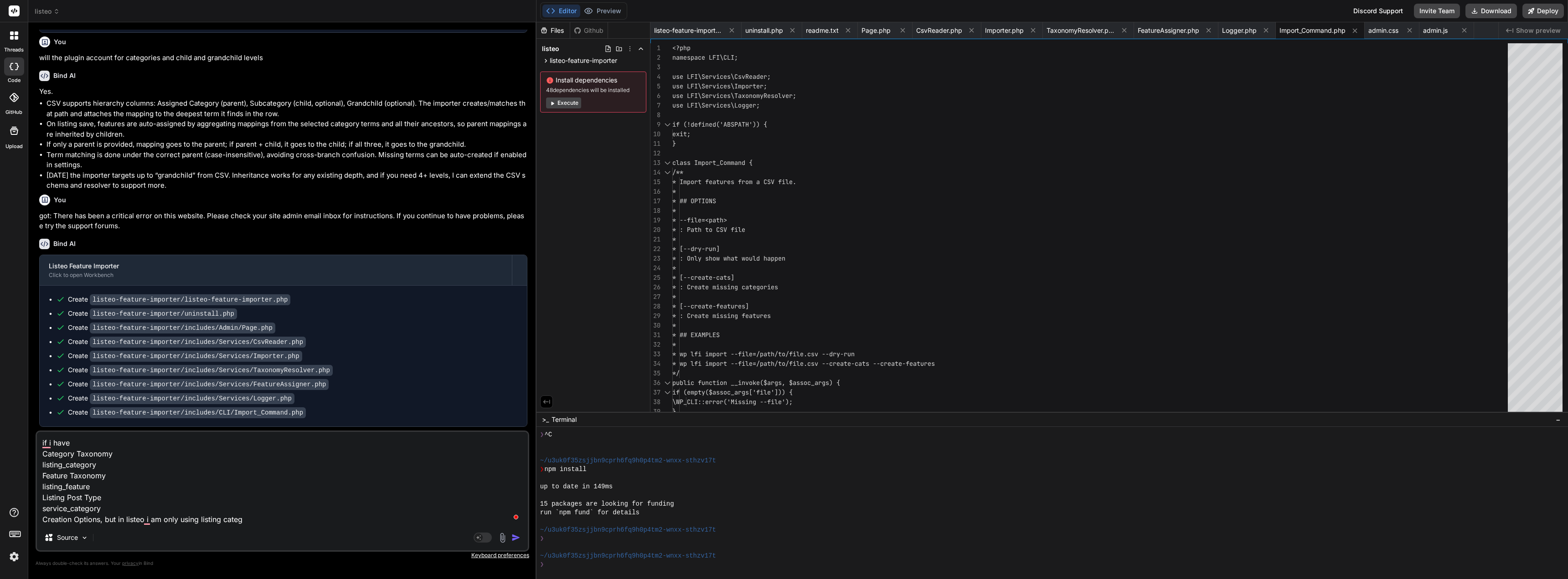
type textarea "x"
type textarea "if i have Category Taxonomy listing_category Feature Taxonomy listing_feature L…"
type textarea "x"
type textarea "if i have Category Taxonomy listing_category Feature Taxonomy listing_feature L…"
type textarea "x"
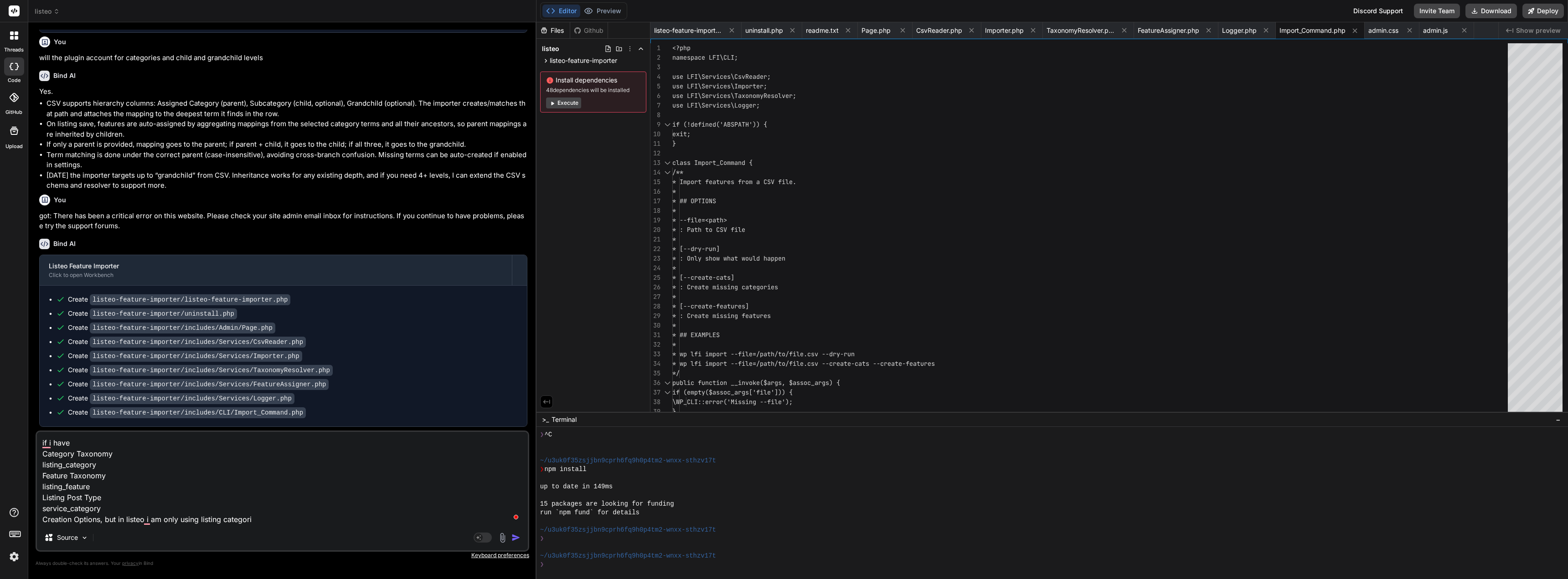
type textarea "if i have Category Taxonomy listing_category Feature Taxonomy listing_feature L…"
type textarea "x"
type textarea "if i have Category Taxonomy listing_category Feature Taxonomy listing_feature L…"
type textarea "x"
drag, startPoint x: 220, startPoint y: 519, endPoint x: 226, endPoint y: 519, distance: 6.0
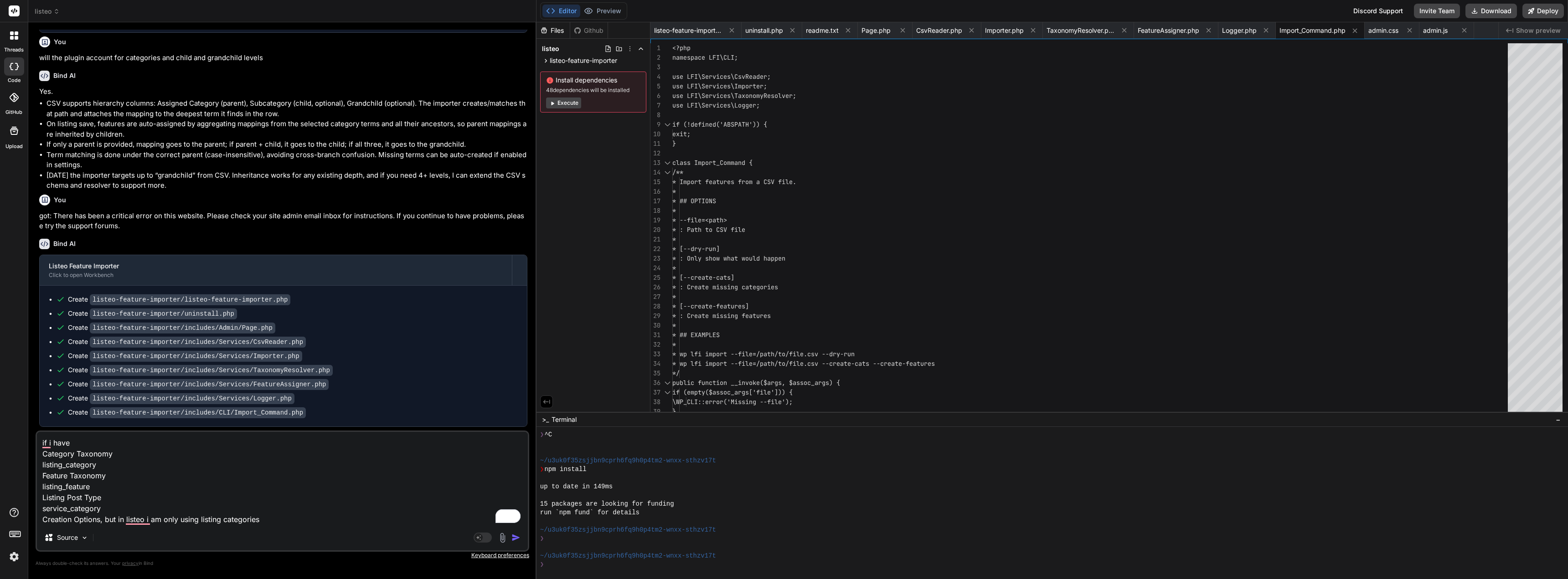
click at [224, 519] on textarea "if i have Category Taxonomy listing_category Feature Taxonomy listing_feature L…" at bounding box center [282, 478] width 491 height 93
type textarea "if i have Category Taxonomy listing_category Feature Taxonomy listing_feature L…"
type textarea "x"
type textarea "if i have Category Taxonomy listing_category Feature Taxonomy listing_feature L…"
type textarea "x"
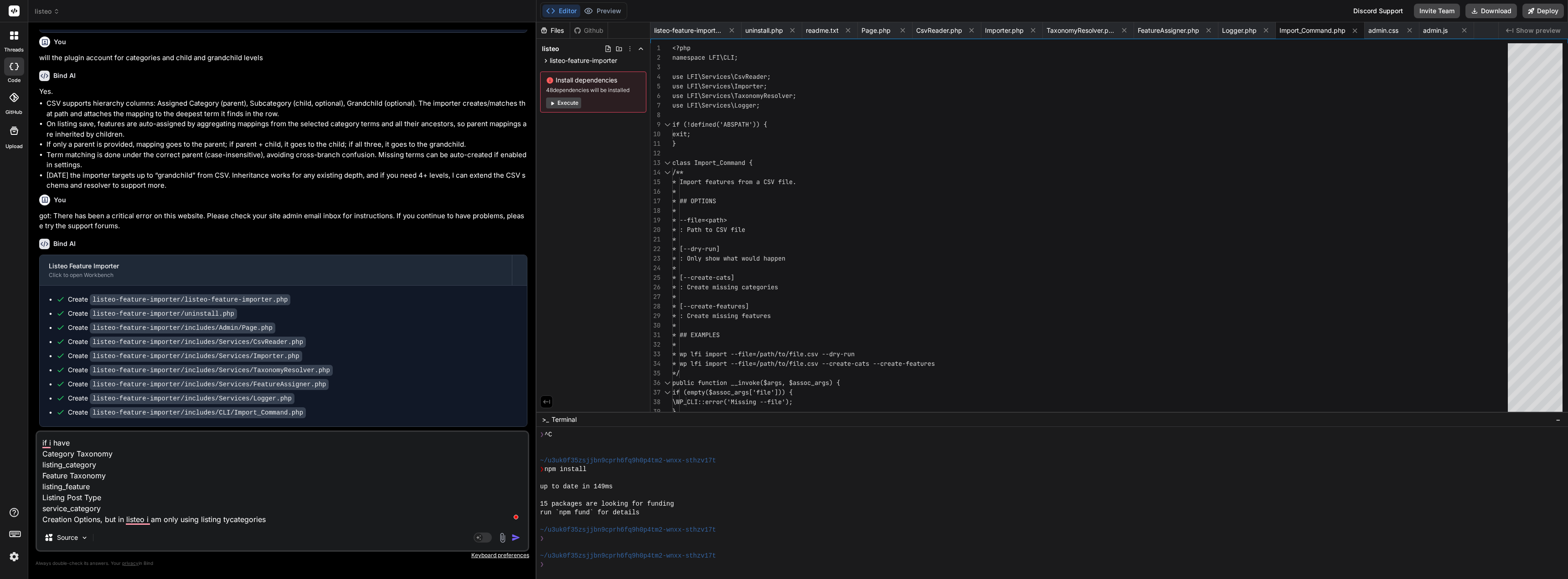
type textarea "if i have Category Taxonomy listing_category Feature Taxonomy listing_feature L…"
type textarea "x"
type textarea "if i have Category Taxonomy listing_category Feature Taxonomy listing_feature L…"
type textarea "x"
type textarea "if i have Category Taxonomy listing_category Feature Taxonomy listing_feature L…"
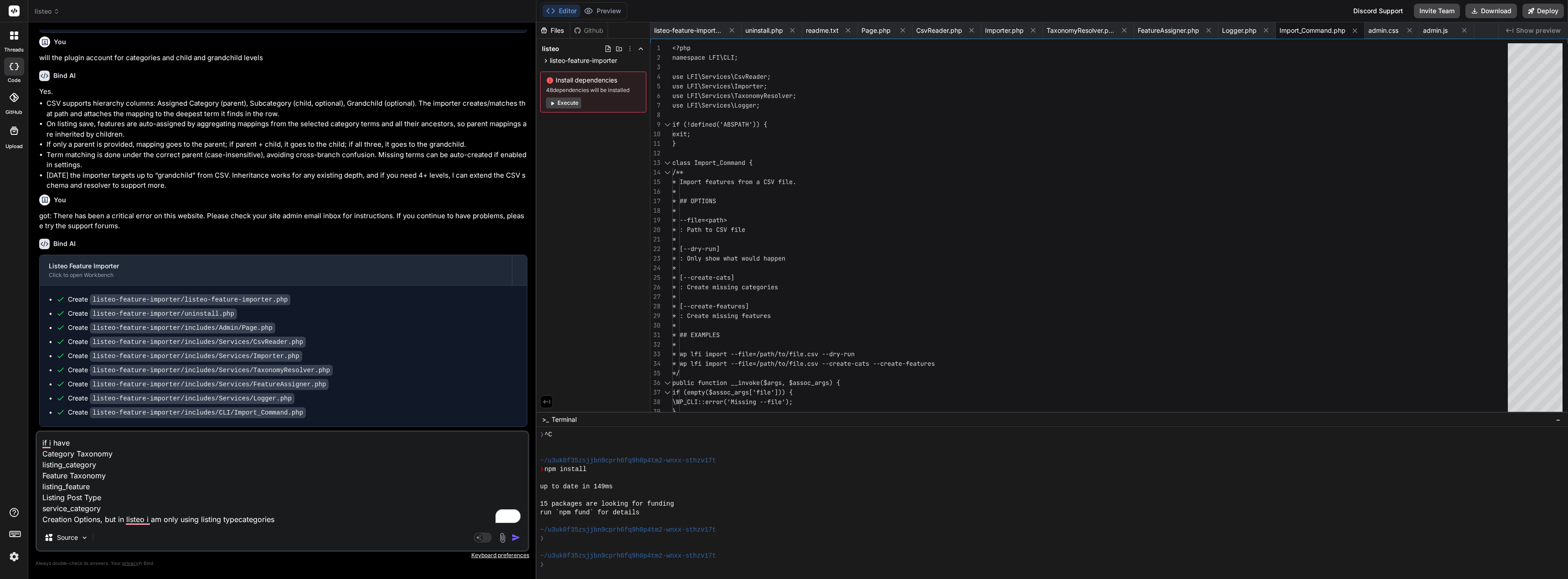
type textarea "x"
type textarea "if i have Category Taxonomy listing_category Feature Taxonomy listing_feature L…"
type textarea "x"
type textarea "if i have Category Taxonomy listing_category Feature Taxonomy listing_feature L…"
type textarea "x"
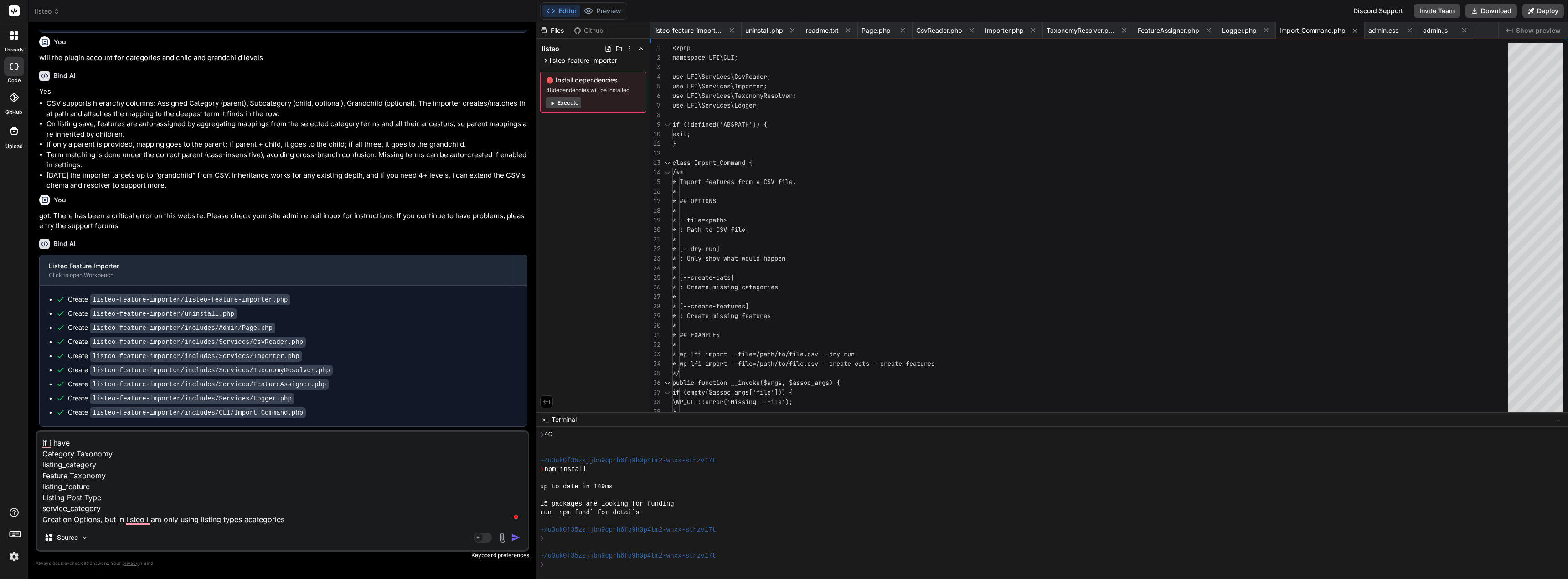
type textarea "if i have Category Taxonomy listing_category Feature Taxonomy listing_feature L…"
type textarea "x"
type textarea "if i have Category Taxonomy listing_category Feature Taxonomy listing_feature L…"
type textarea "x"
type textarea "if i have Category Taxonomy listing_category Feature Taxonomy listing_feature L…"
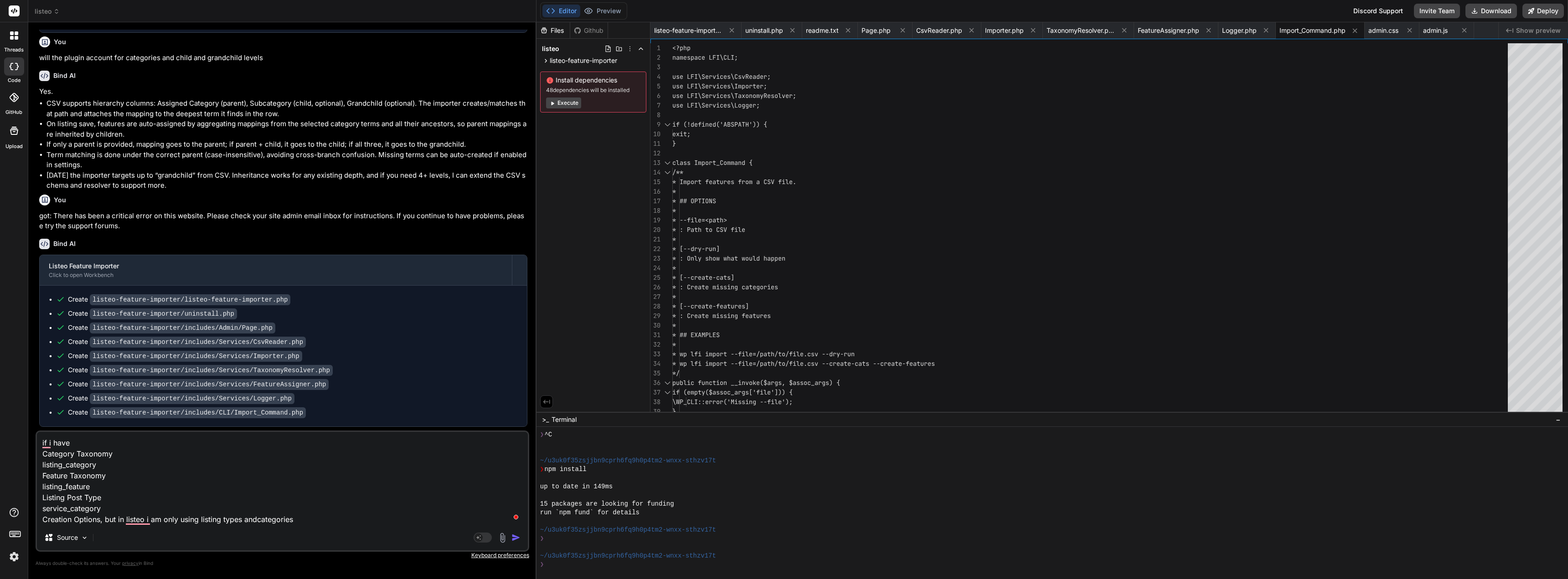
type textarea "x"
type textarea "if i have Category Taxonomy listing_category Feature Taxonomy listing_feature L…"
type textarea "x"
type textarea "if i have Category Taxonomy listing_category Feature Taxonomy listing_feature L…"
type textarea "x"
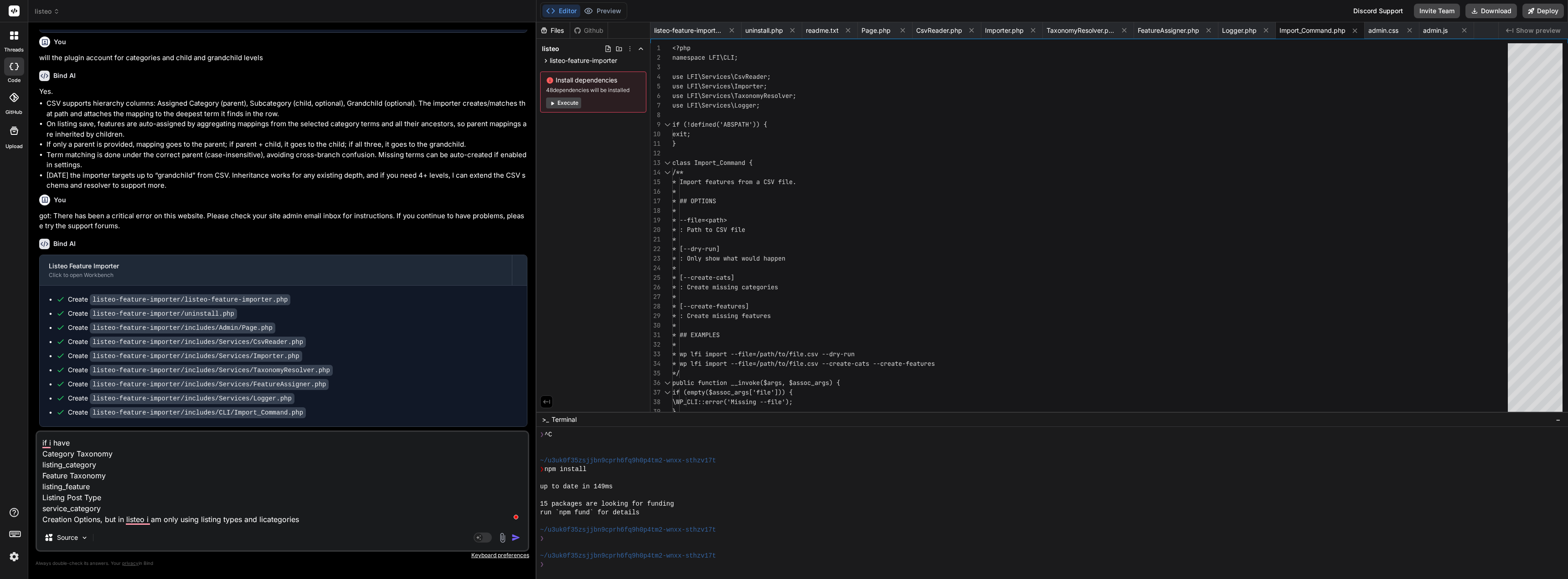
type textarea "if i have Category Taxonomy listing_category Feature Taxonomy listing_feature L…"
type textarea "x"
type textarea "if i have Category Taxonomy listing_category Feature Taxonomy listing_feature L…"
type textarea "x"
type textarea "if i have Category Taxonomy listing_category Feature Taxonomy listing_feature L…"
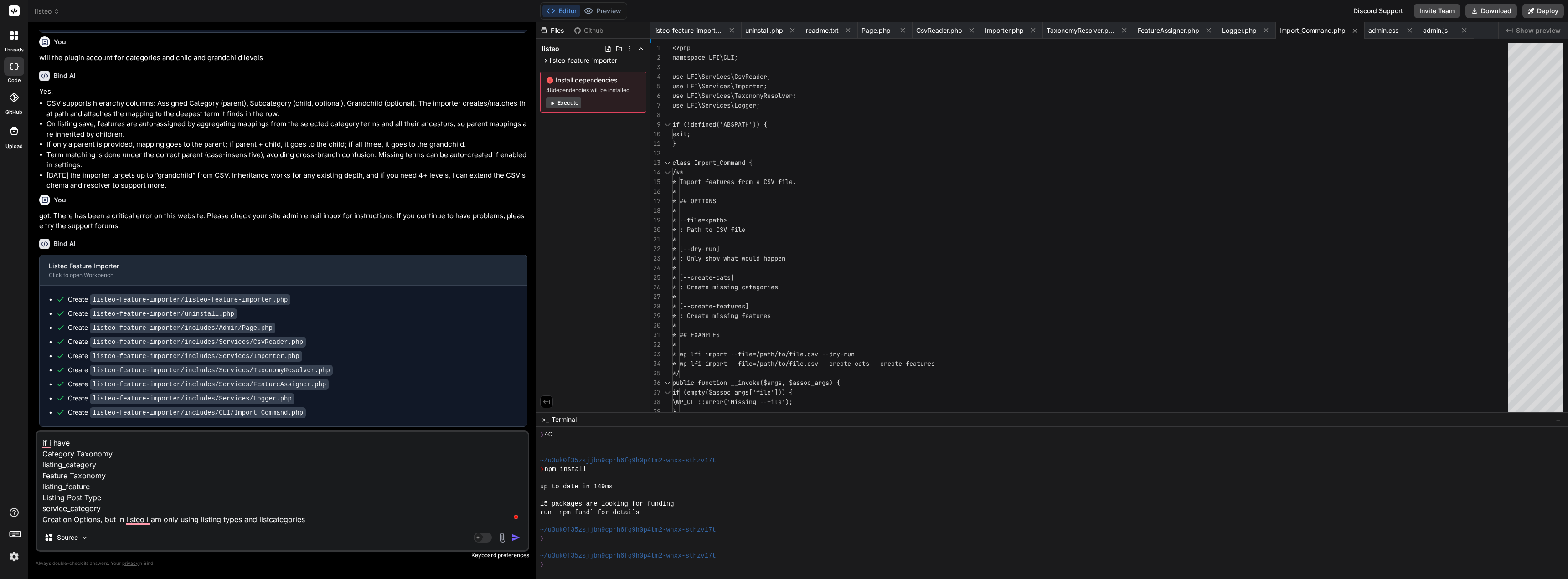
type textarea "x"
type textarea "if i have Category Taxonomy listing_category Feature Taxonomy listing_feature L…"
type textarea "x"
type textarea "if i have Category Taxonomy listing_category Feature Taxonomy listing_feature L…"
type textarea "x"
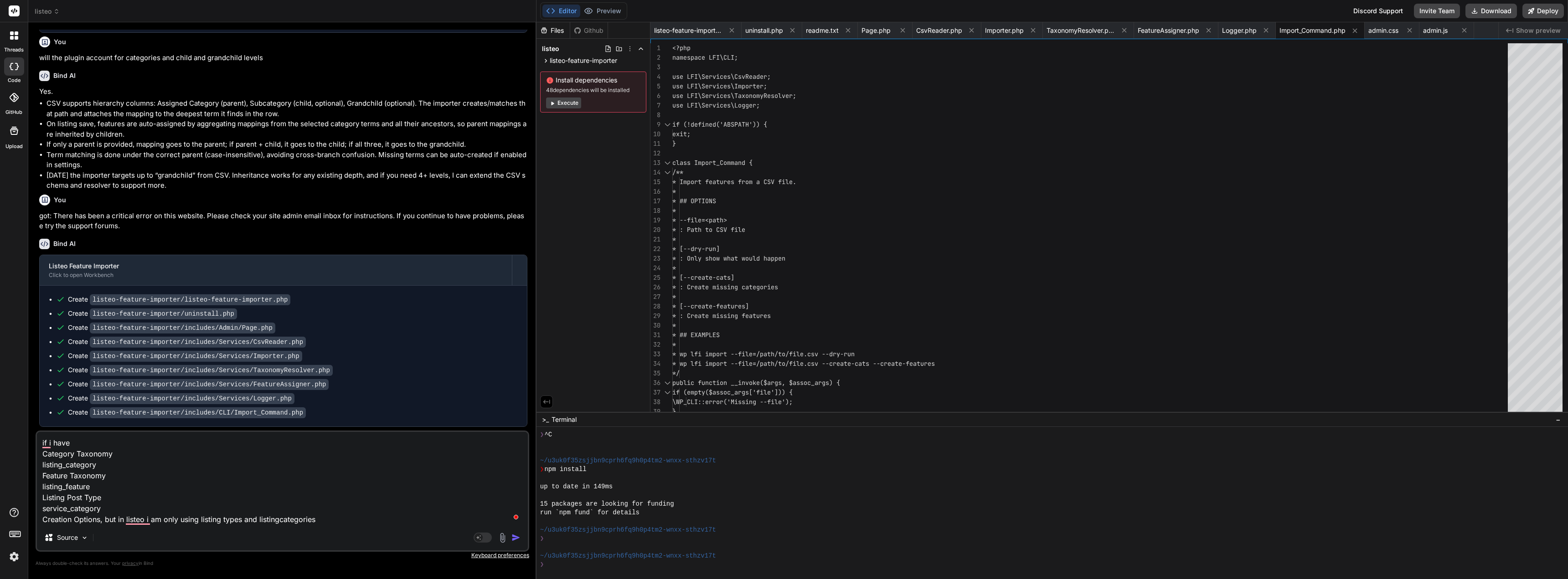
type textarea "if i have Category Taxonomy listing_category Feature Taxonomy listing_feature L…"
type textarea "x"
type textarea "if i have Category Taxonomy listing_category Feature Taxonomy listing_feature L…"
type textarea "x"
type textarea "if i have Category Taxonomy listing_category Feature Taxonomy listing_feature L…"
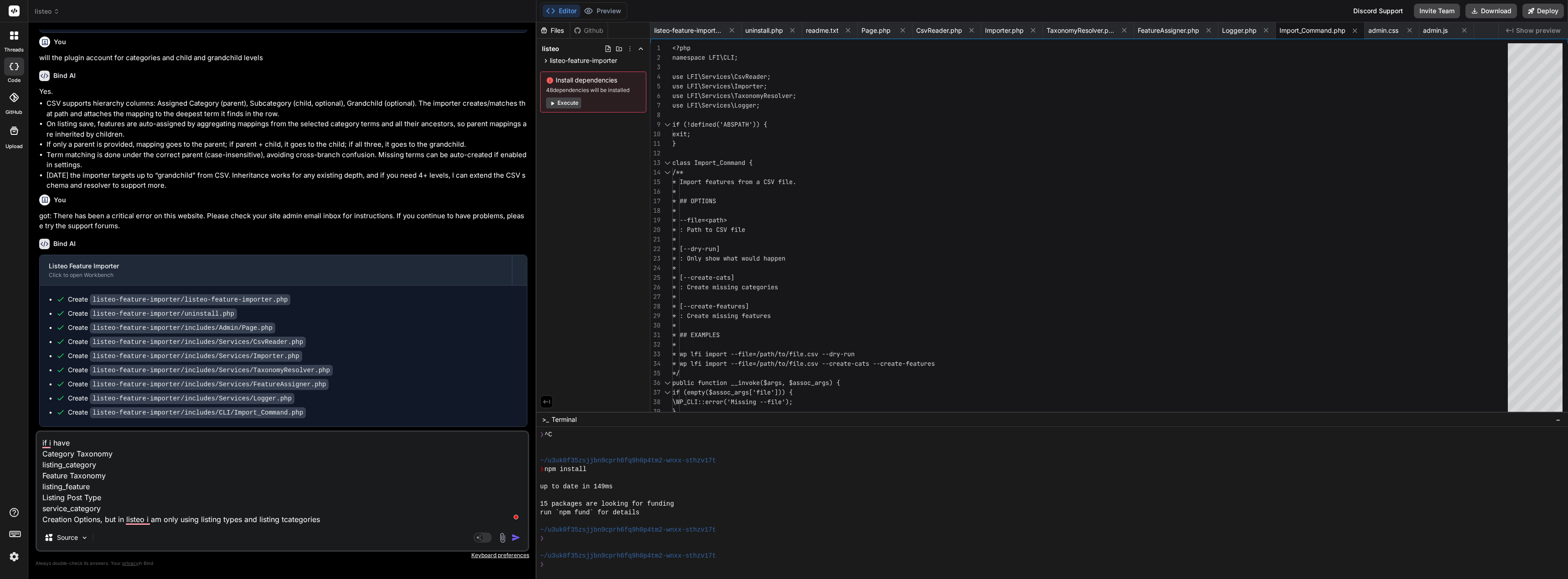
type textarea "x"
type textarea "if i have Category Taxonomy listing_category Feature Taxonomy listing_feature L…"
type textarea "x"
type textarea "if i have Category Taxonomy listing_category Feature Taxonomy listing_feature L…"
type textarea "x"
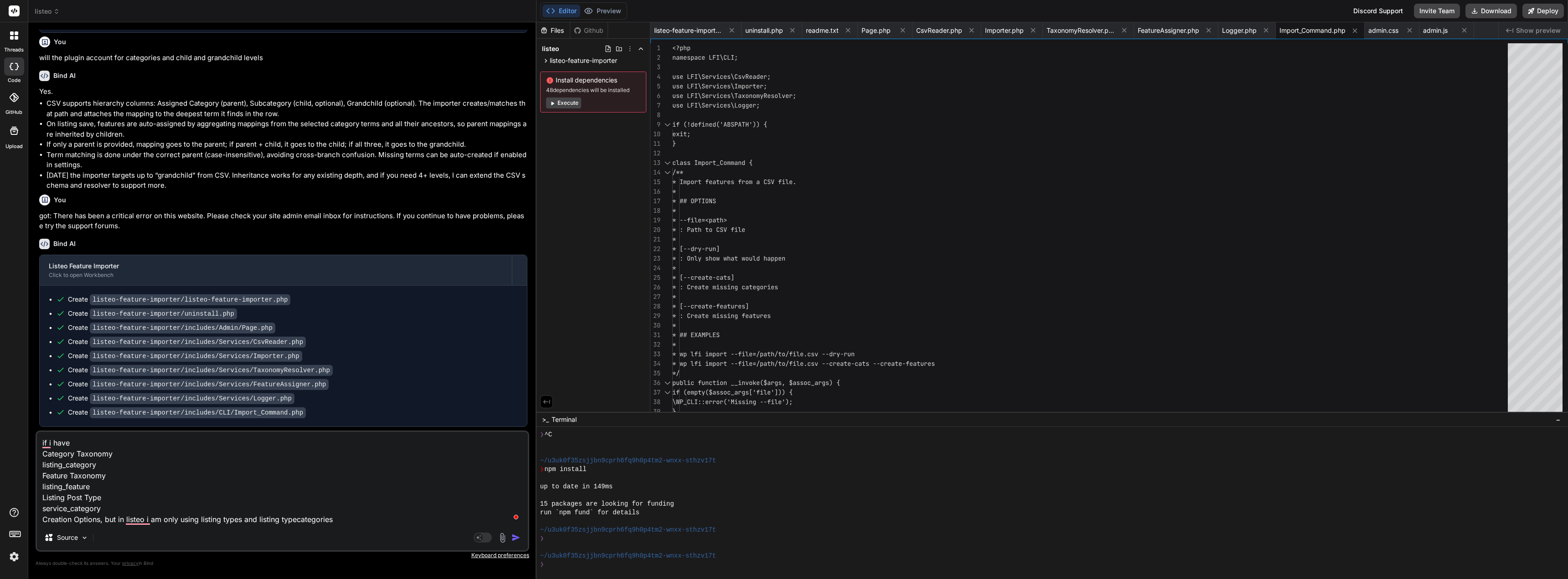
type textarea "if i have Category Taxonomy listing_category Feature Taxonomy listing_feature L…"
type textarea "x"
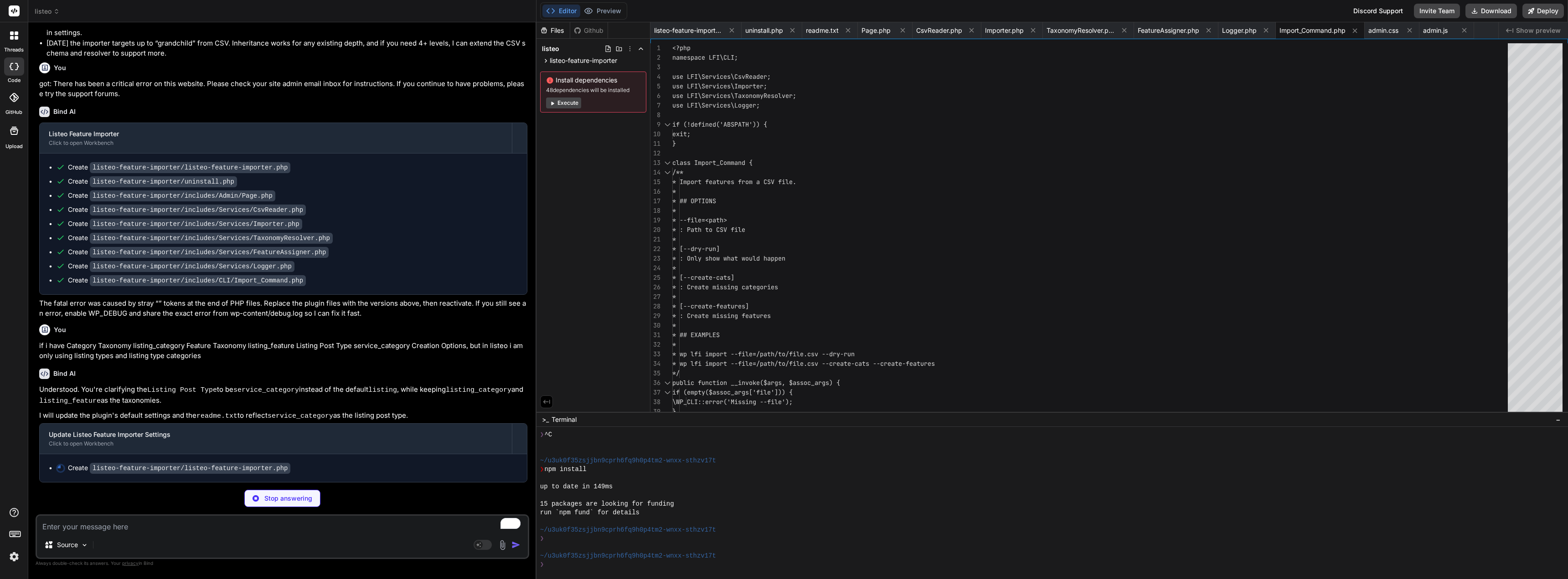
scroll to position [1914, 0]
type textarea "x"
type textarea "if (!get_option('lfi_settings')) { add_option('lfi_settings', lfi_default_setti…"
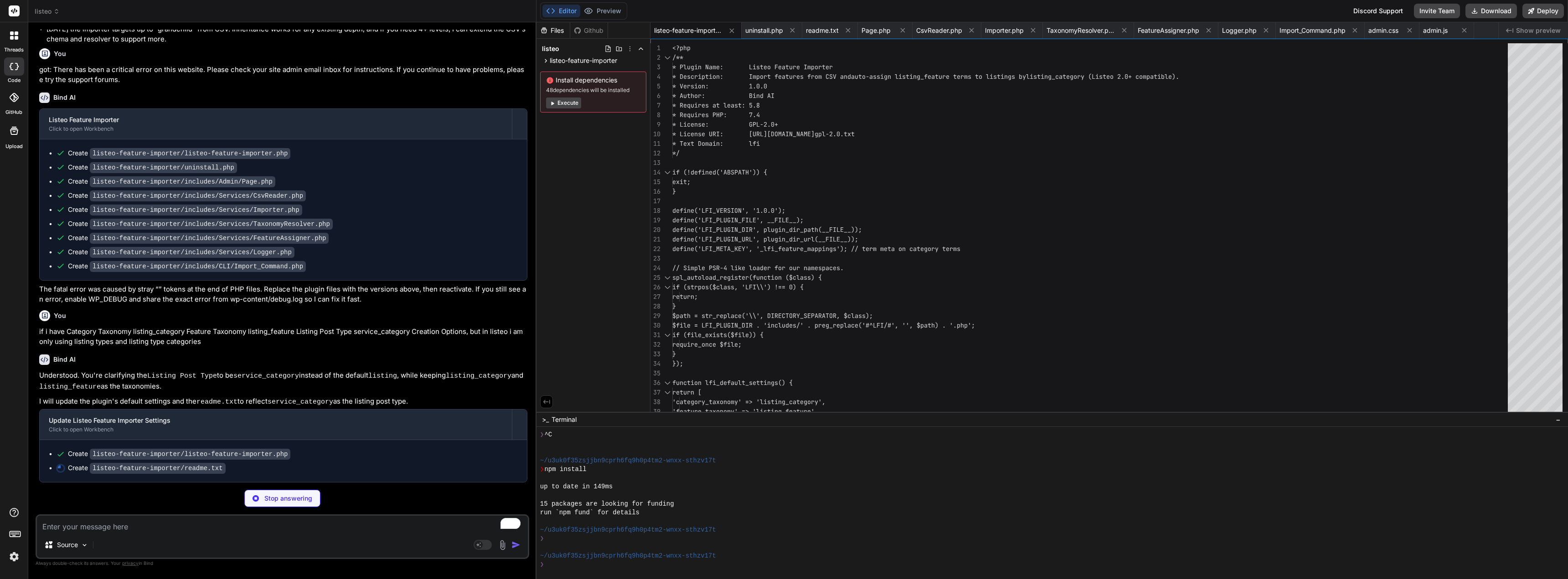
scroll to position [1959, 0]
type textarea "x"
type textarea "== License == GPLv2 or later"
type textarea "x"
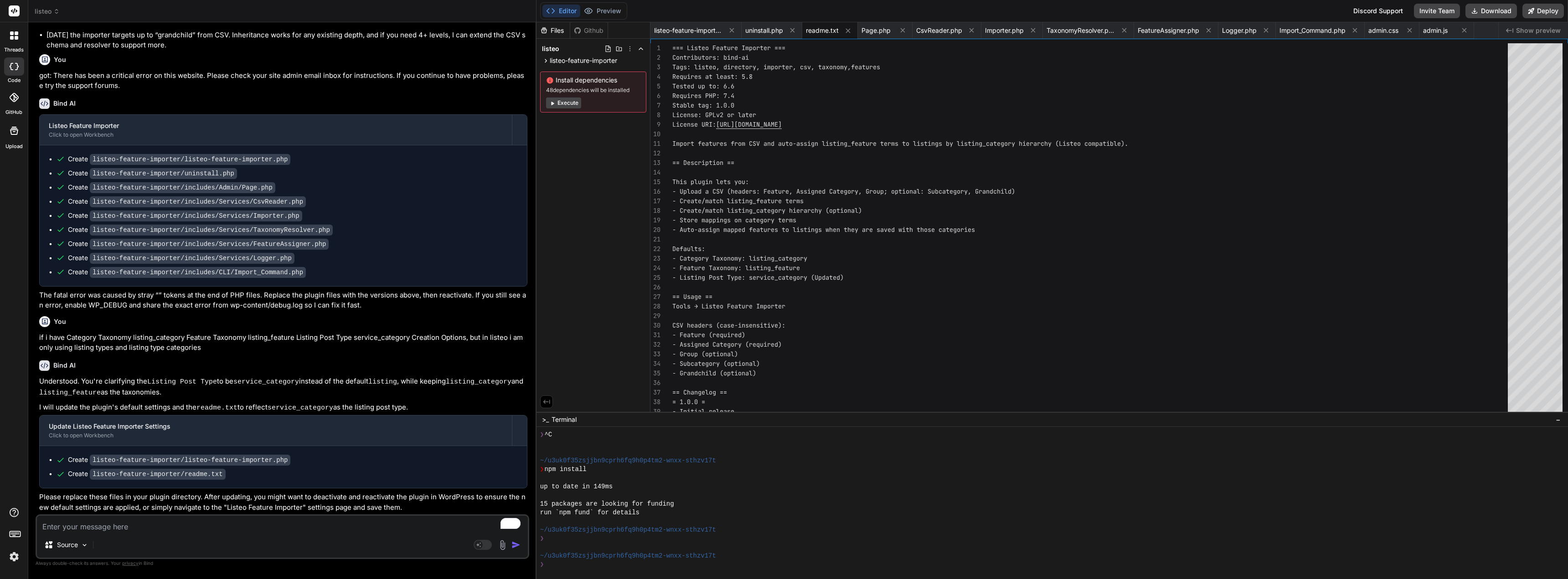
scroll to position [1962, 0]
click at [153, 529] on textarea "To enrich screen reader interactions, please activate Accessibility in Grammarl…" at bounding box center [282, 524] width 491 height 16
type textarea "i"
type textarea "x"
type textarea "i"
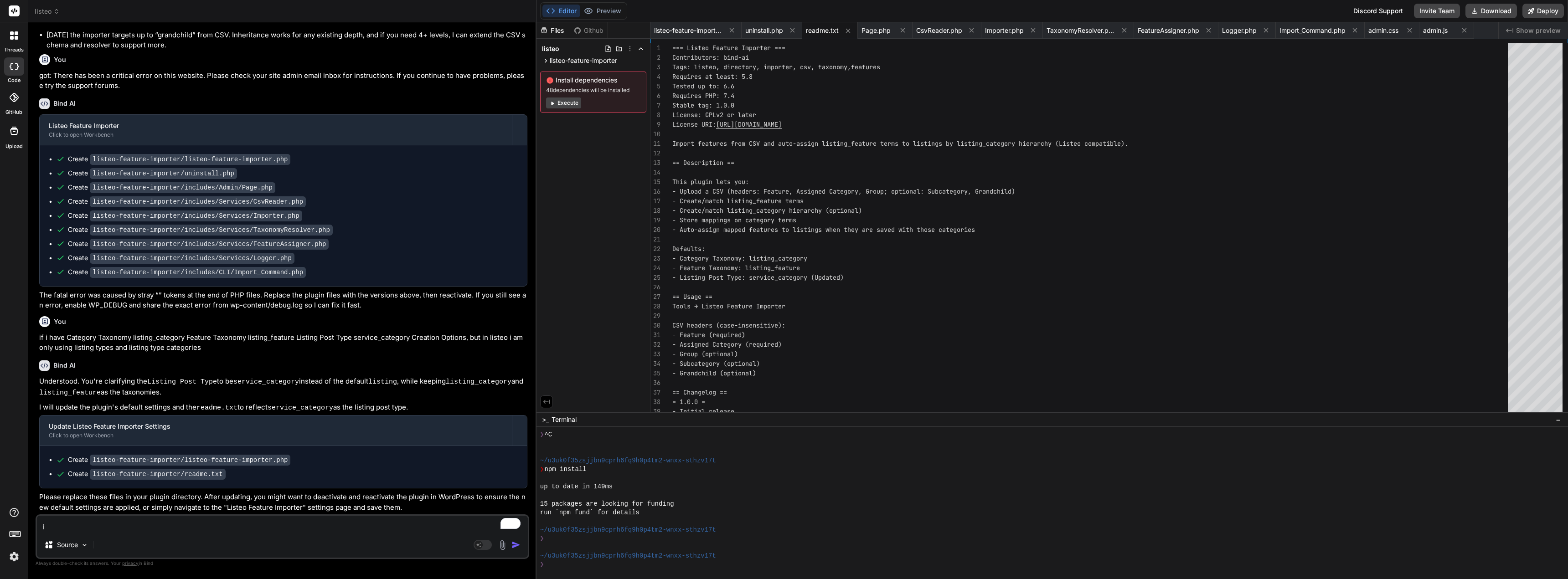
type textarea "x"
type textarea "i h"
type textarea "x"
type textarea "i ha"
type textarea "x"
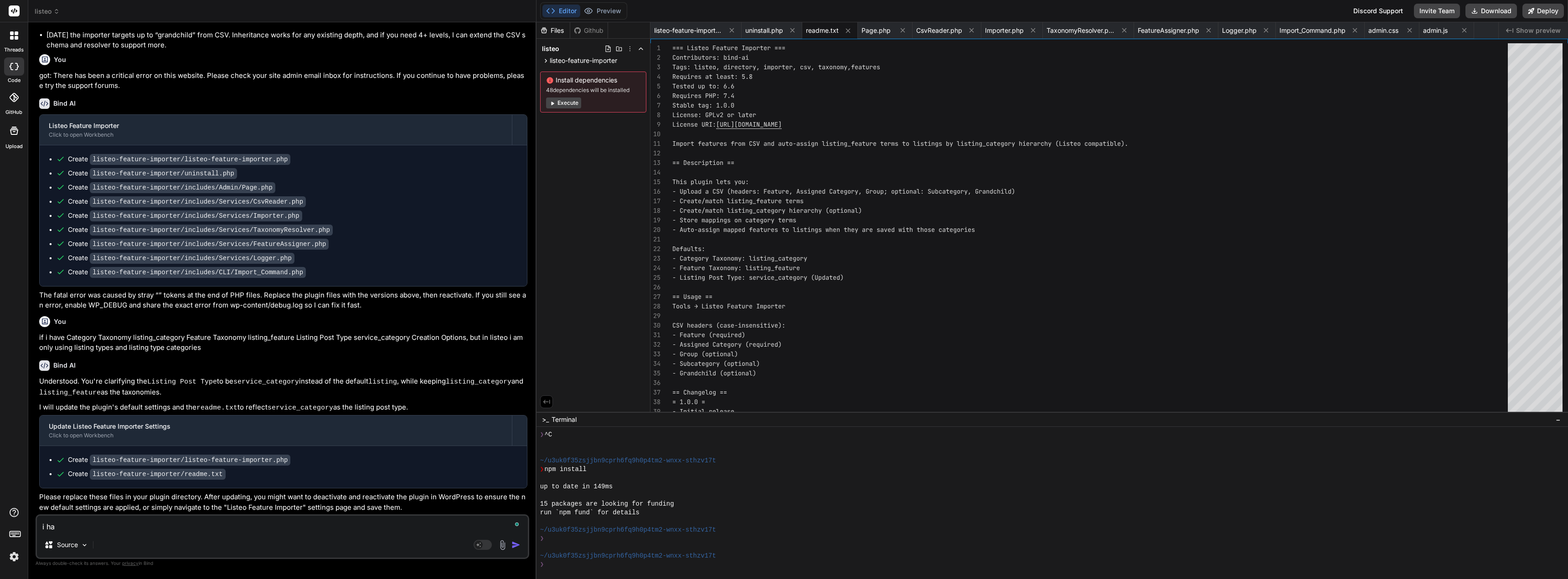
type textarea "i hav"
type textarea "x"
type textarea "i have"
type textarea "x"
type textarea "i have"
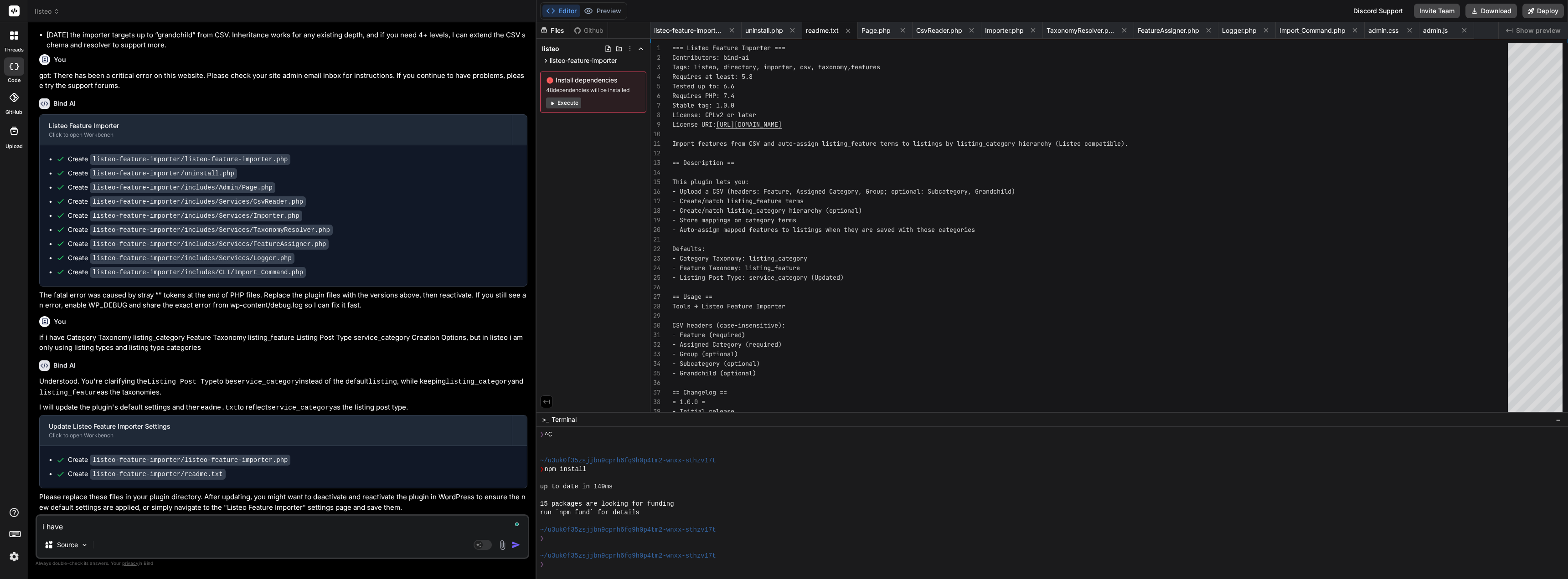
type textarea "x"
type textarea "i have v"
type textarea "x"
type textarea "i have va"
type textarea "x"
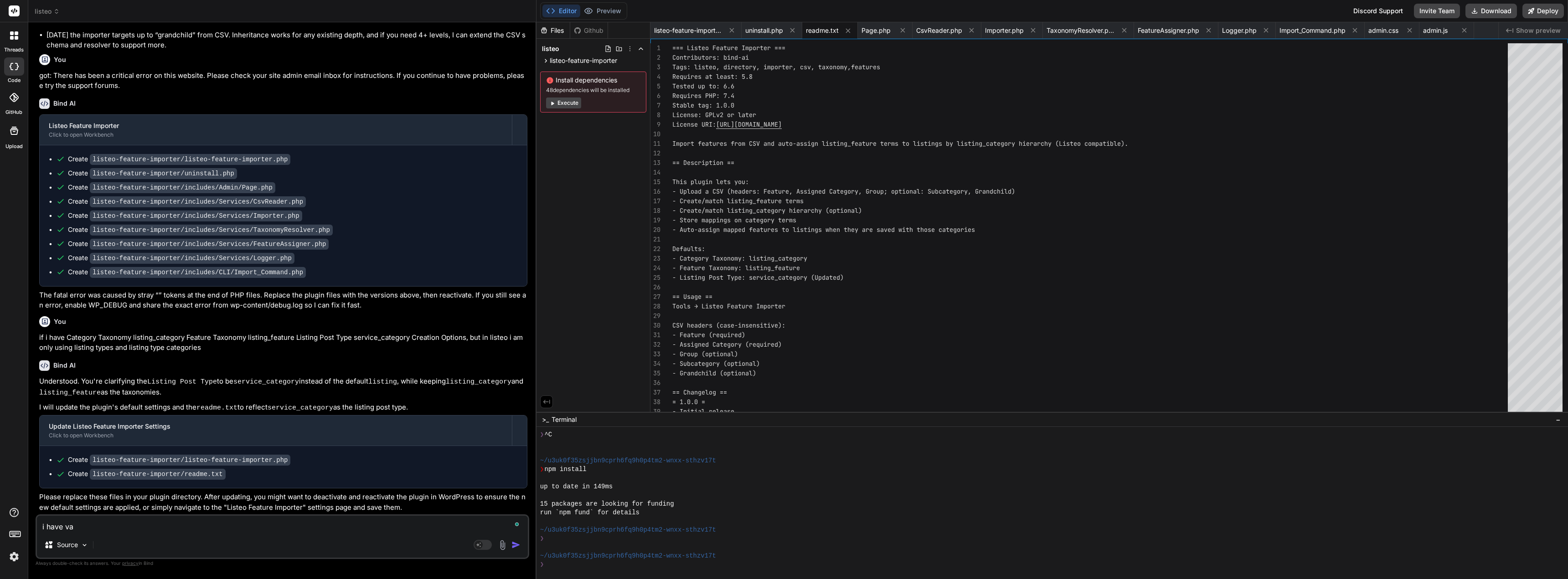
type textarea "i have var"
type textarea "x"
type textarea "i have vari"
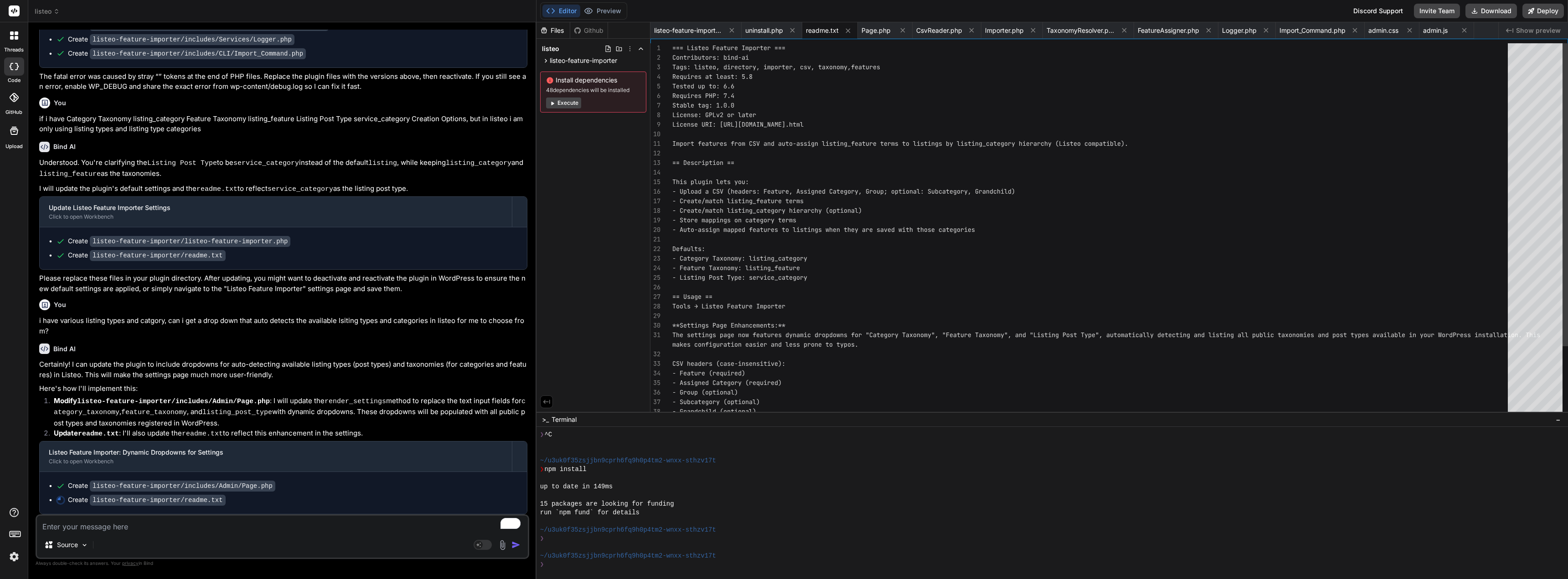
scroll to position [2180, 0]
click at [1487, 9] on button "Download" at bounding box center [1491, 11] width 51 height 14
click at [236, 517] on textarea "To enrich screen reader interactions, please activate Accessibility in Grammarl…" at bounding box center [282, 524] width 491 height 16
paste textarea "Category Taxonomy Service Categories (service_category) Feature Taxonomy Featur…"
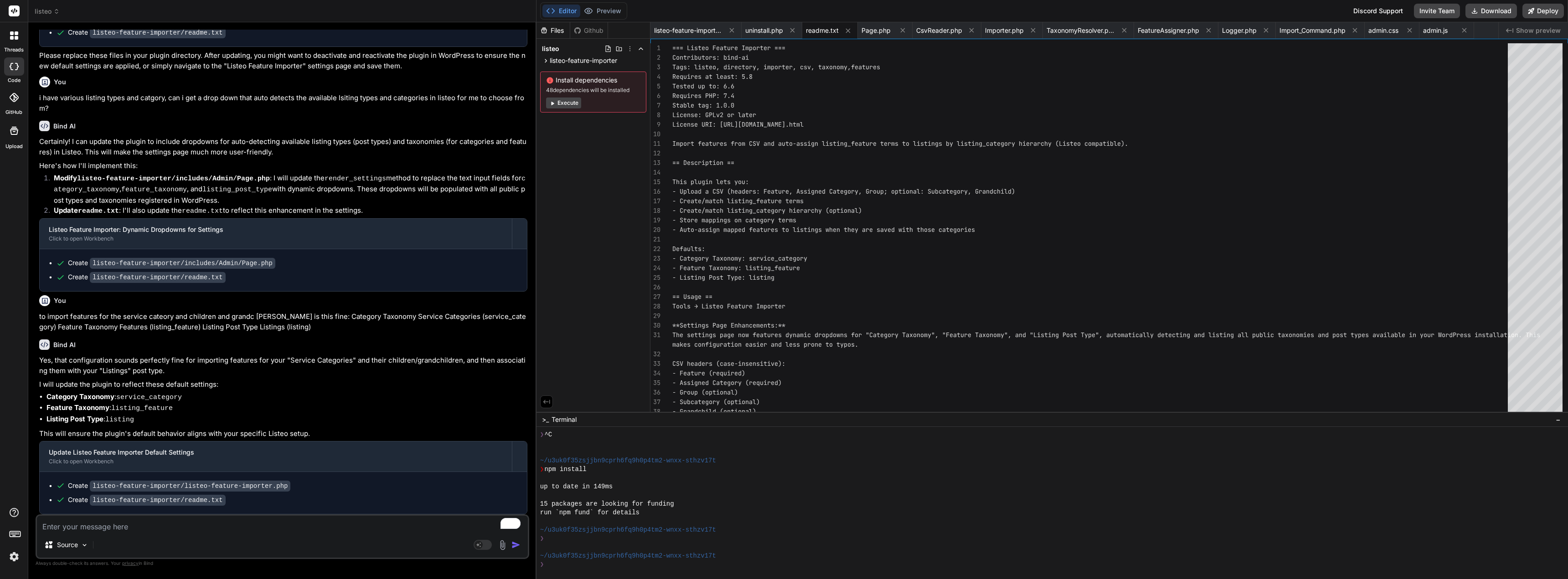
scroll to position [2400, 0]
click at [169, 527] on textarea "To enrich screen reader interactions, please activate Accessibility in Grammarl…" at bounding box center [282, 524] width 491 height 16
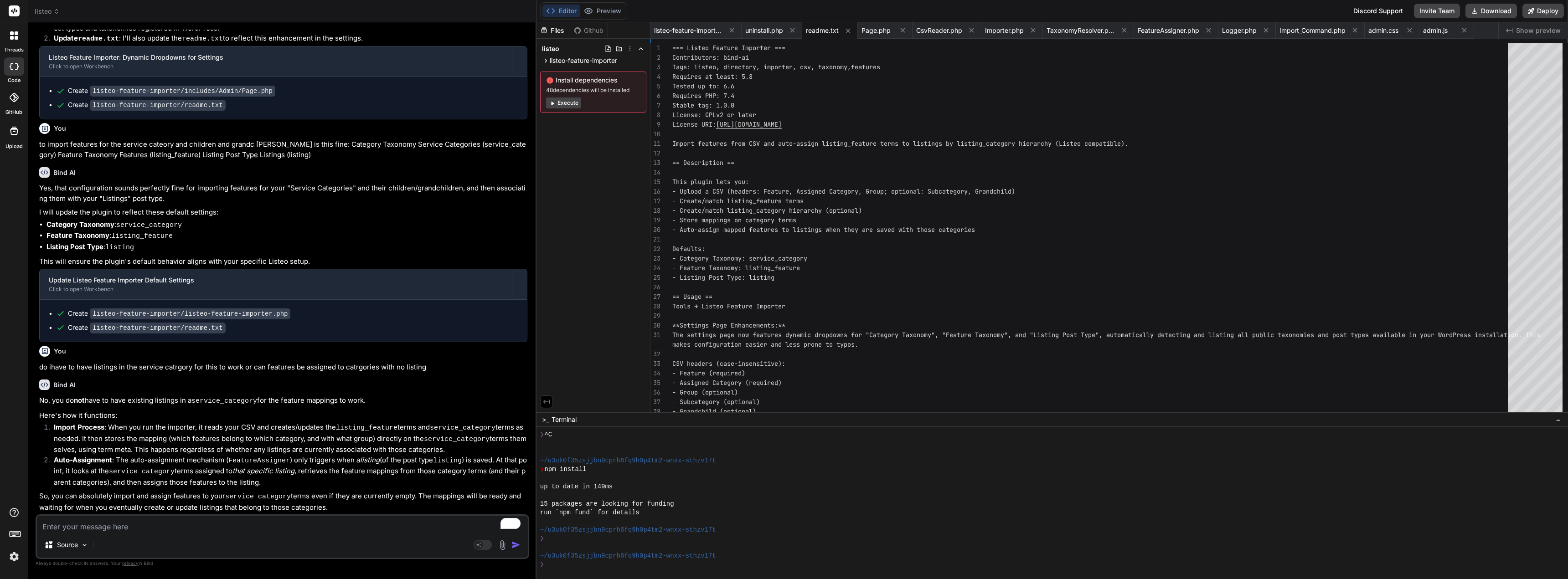
scroll to position [2566, 0]
click at [1482, 13] on button "Download" at bounding box center [1491, 11] width 51 height 14
click at [348, 532] on textarea "To enrich screen reader interactions, please activate Accessibility in Grammarl…" at bounding box center [282, 524] width 491 height 16
paste textarea "Dry Run Summary 355 rows detected 0 new features would be created 0 new categor…"
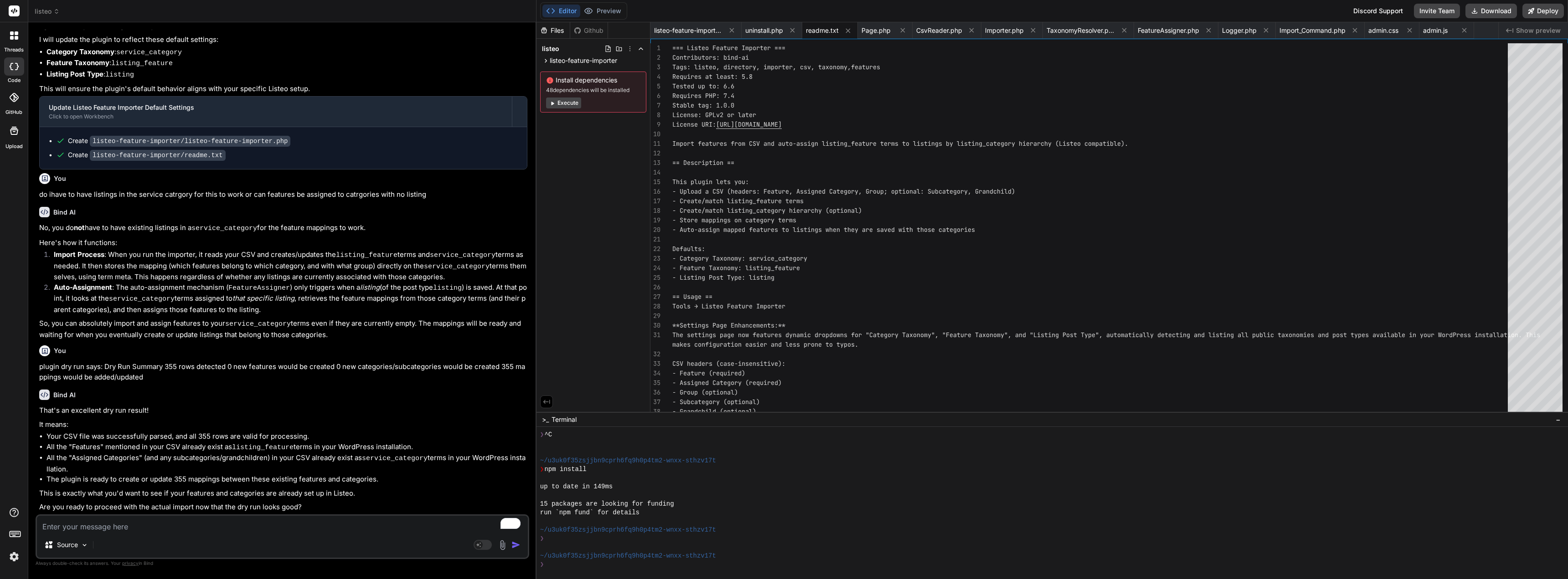
scroll to position [2737, 0]
click at [264, 527] on textarea "To enrich screen reader interactions, please activate Accessibility in Grammarl…" at bounding box center [282, 524] width 491 height 16
paste textarea "mport Results 355 rows processed 0 features created 0 categories created 18 map…"
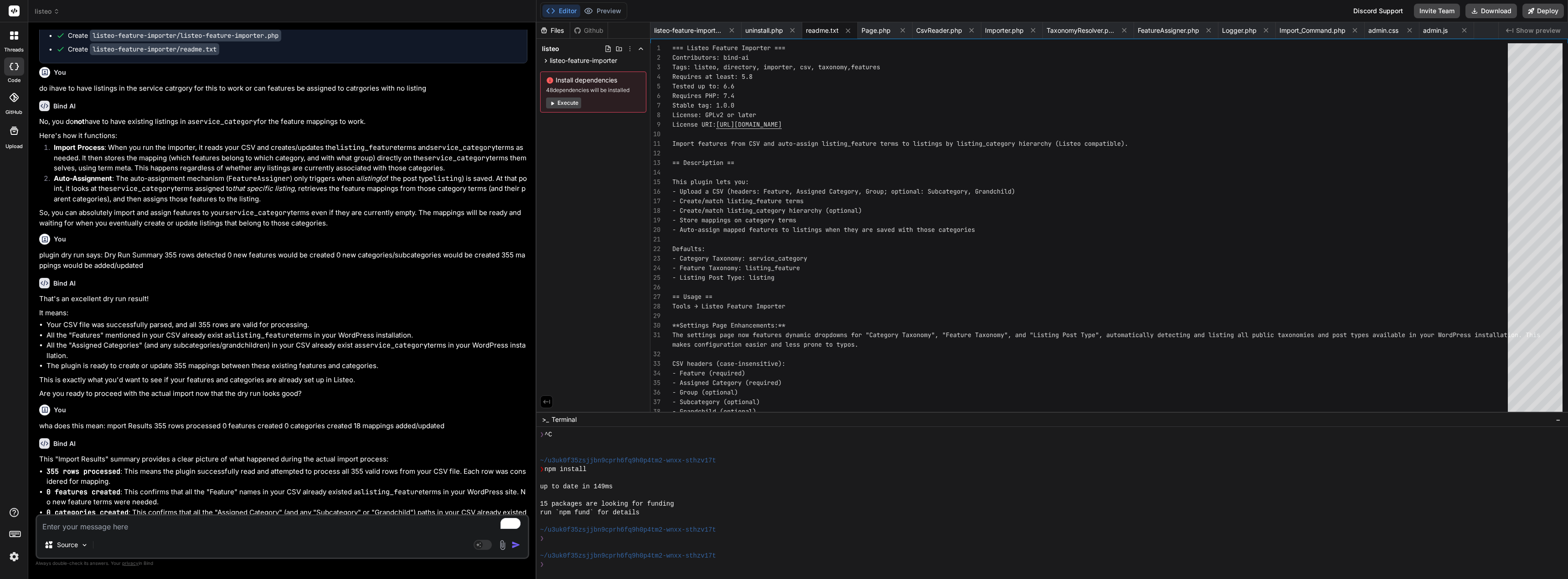
scroll to position [2775, 0]
click at [367, 534] on div "Source Agent Mode. When this toggle is activated, AI automatically makes decisi…" at bounding box center [283, 537] width 494 height 45
click at [366, 531] on div "Source Agent Mode. When this toggle is activated, AI automatically makes decisi…" at bounding box center [283, 537] width 494 height 45
click at [372, 526] on textarea "To enrich screen reader interactions, please activate Accessibility in Grammarl…" at bounding box center [282, 524] width 491 height 16
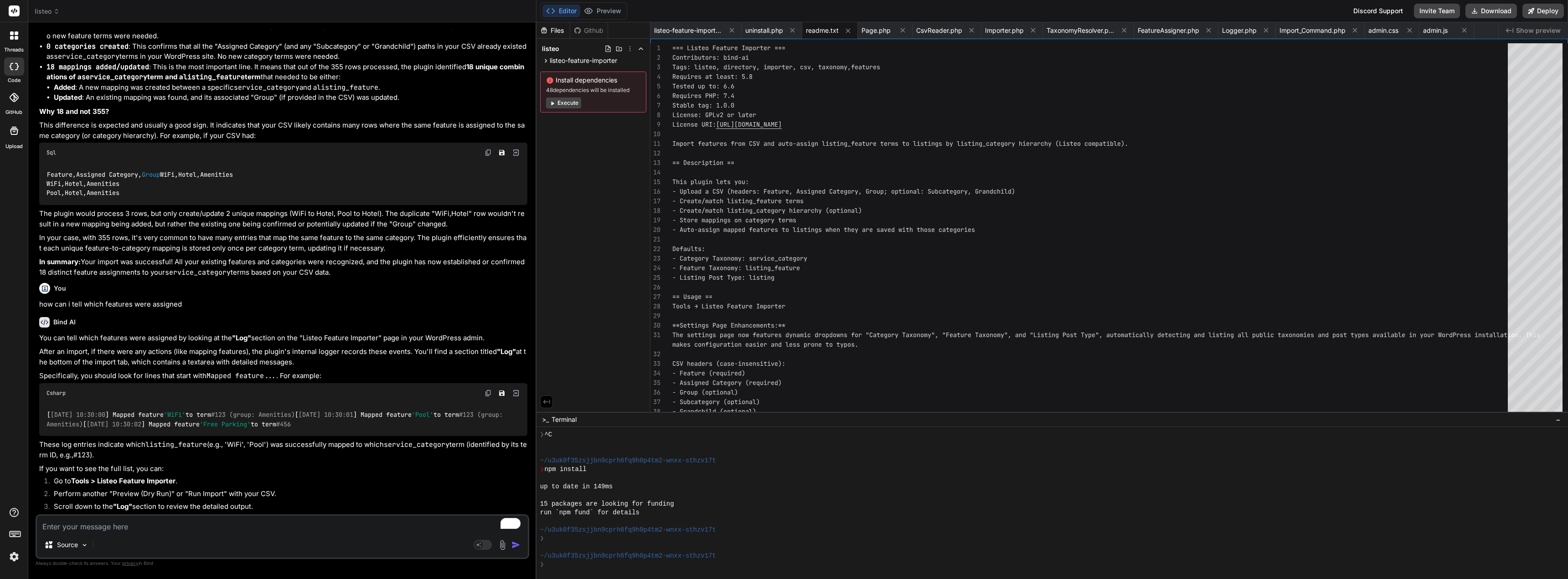
scroll to position [3323, 0]
click at [299, 535] on div "Source Agent Mode. When this toggle is activated, AI automatically makes decisi…" at bounding box center [283, 537] width 494 height 45
click at [307, 520] on textarea "To enrich screen reader interactions, please activate Accessibility in Grammarl…" at bounding box center [282, 524] width 491 height 16
click at [516, 543] on img "button" at bounding box center [516, 545] width 9 height 9
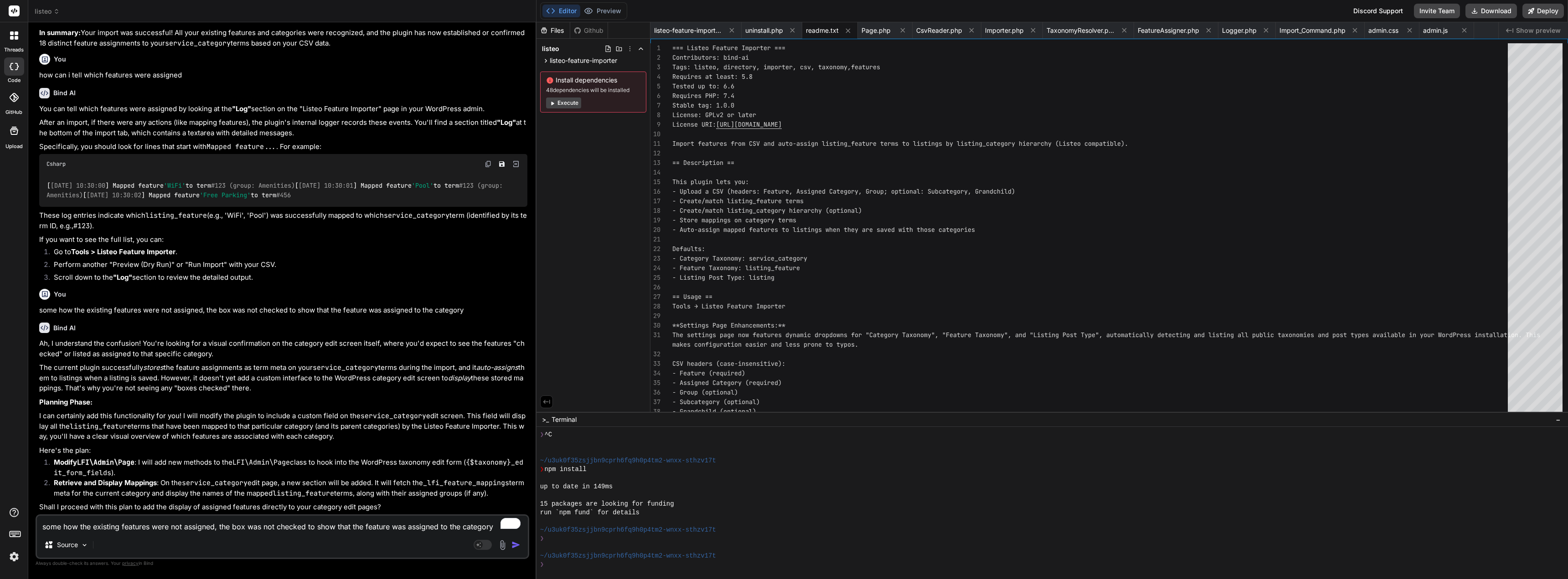
scroll to position [3553, 0]
click at [264, 529] on textarea "some how the existing features were not assigned, the box was not checked to sh…" at bounding box center [282, 524] width 491 height 16
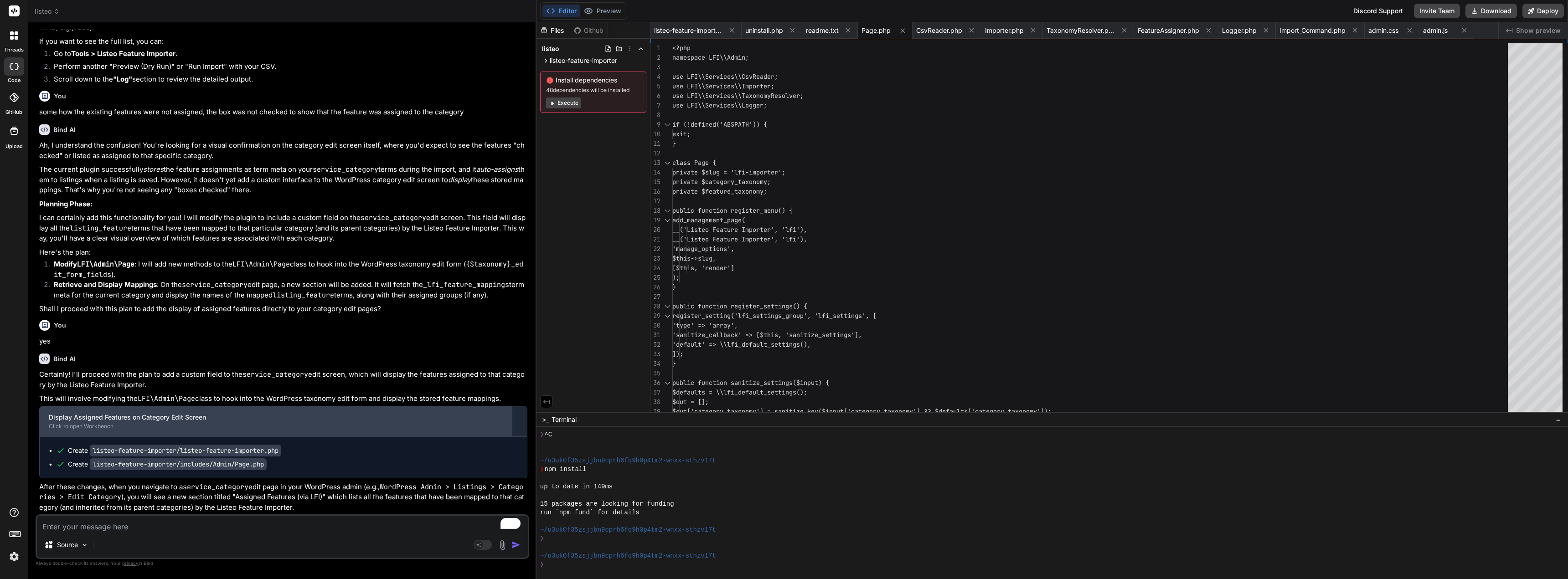
scroll to position [3751, 0]
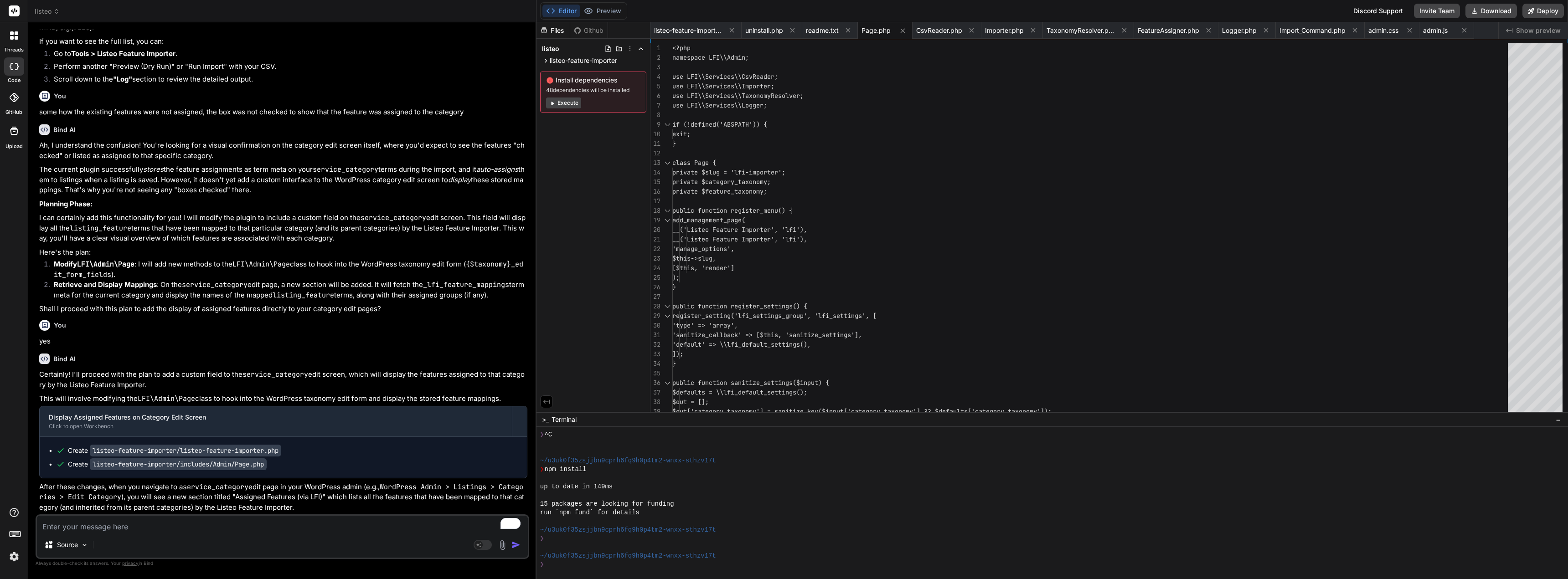
click at [562, 100] on button "Execute" at bounding box center [563, 103] width 35 height 11
click at [1499, 12] on button "Download" at bounding box center [1491, 11] width 51 height 14
click at [162, 519] on textarea "To enrich screen reader interactions, please activate Accessibility in Grammarl…" at bounding box center [282, 524] width 491 height 16
paste textarea "There has been a critical error on this website. Please check your site admin e…"
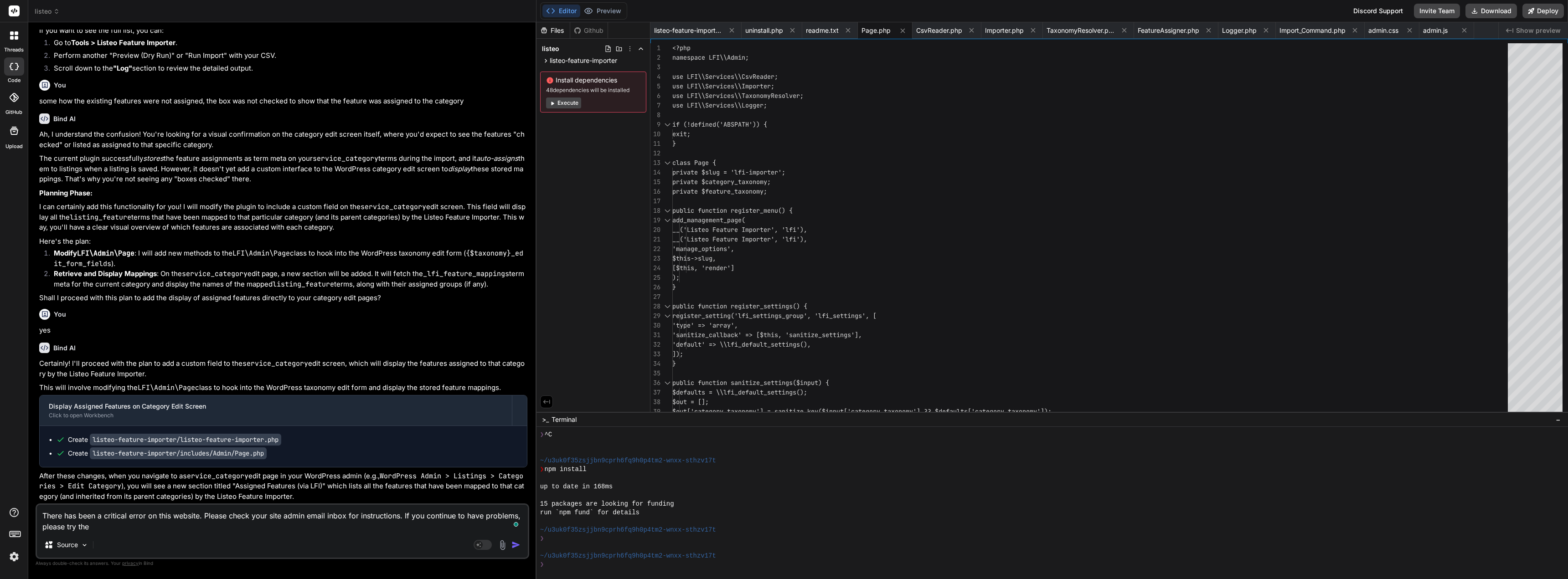
click at [517, 548] on img "button" at bounding box center [516, 545] width 9 height 9
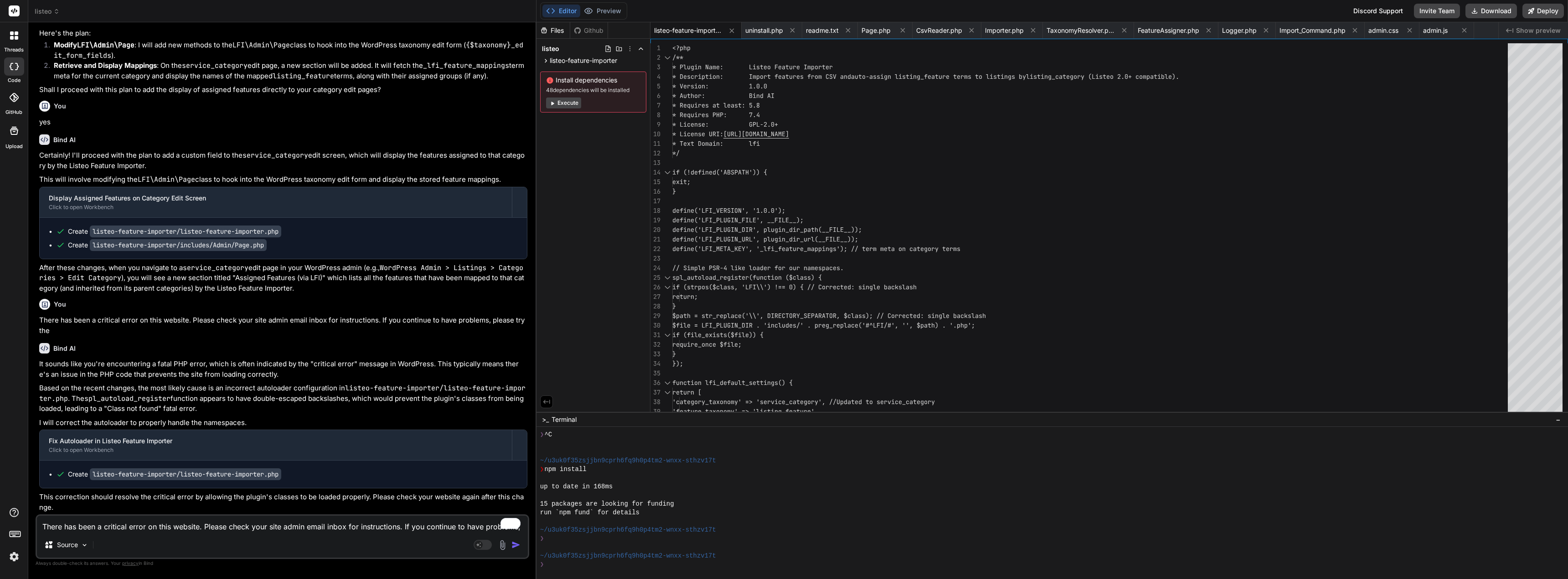
scroll to position [3970, 0]
click at [1480, 9] on button "Download" at bounding box center [1491, 11] width 51 height 14
click at [82, 524] on textarea "There has been a critical error on this website. Please check your site admin e…" at bounding box center [282, 524] width 491 height 16
paste textarea "Plugin could not be activated because it triggered a fatal error."
click at [515, 545] on img "button" at bounding box center [516, 545] width 9 height 9
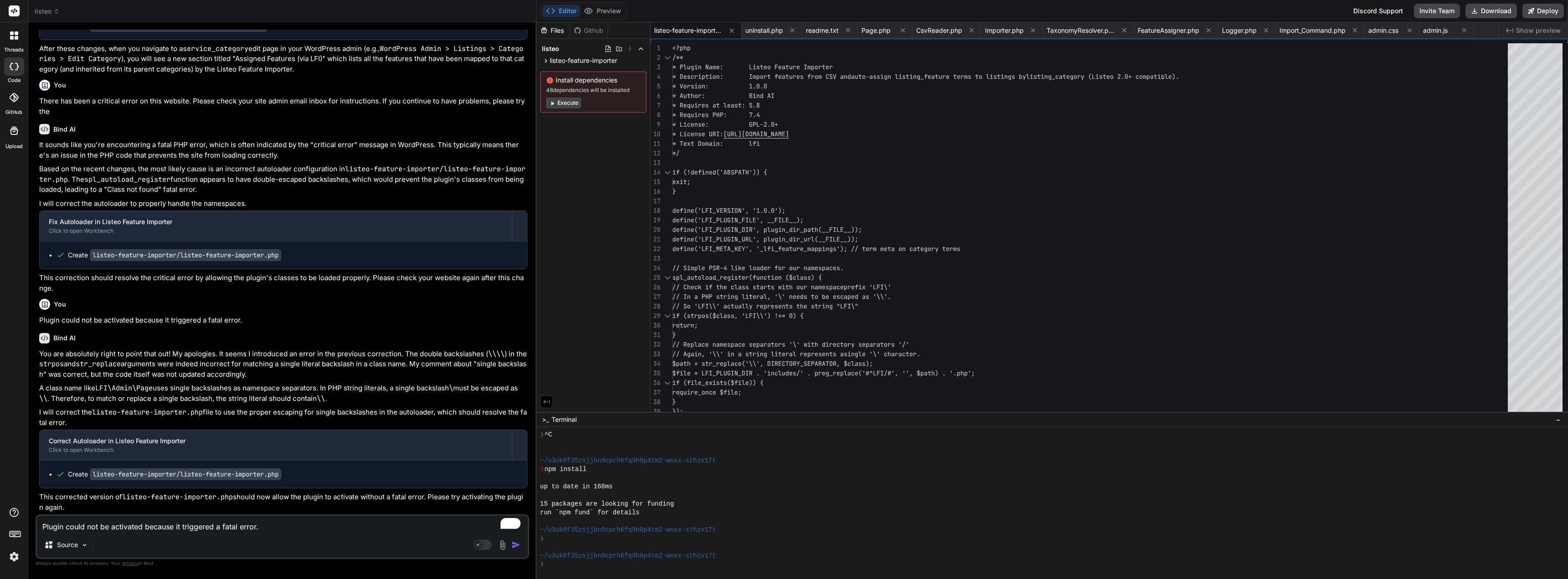
scroll to position [4189, 0]
click at [1498, 8] on button "Download" at bounding box center [1491, 11] width 51 height 14
click at [153, 525] on textarea "Plugin could not be activated because it triggered a fatal error." at bounding box center [282, 524] width 491 height 16
paste textarea "Plugin could not be activated because it triggered a fatal error."
click at [515, 541] on img "button" at bounding box center [516, 545] width 9 height 9
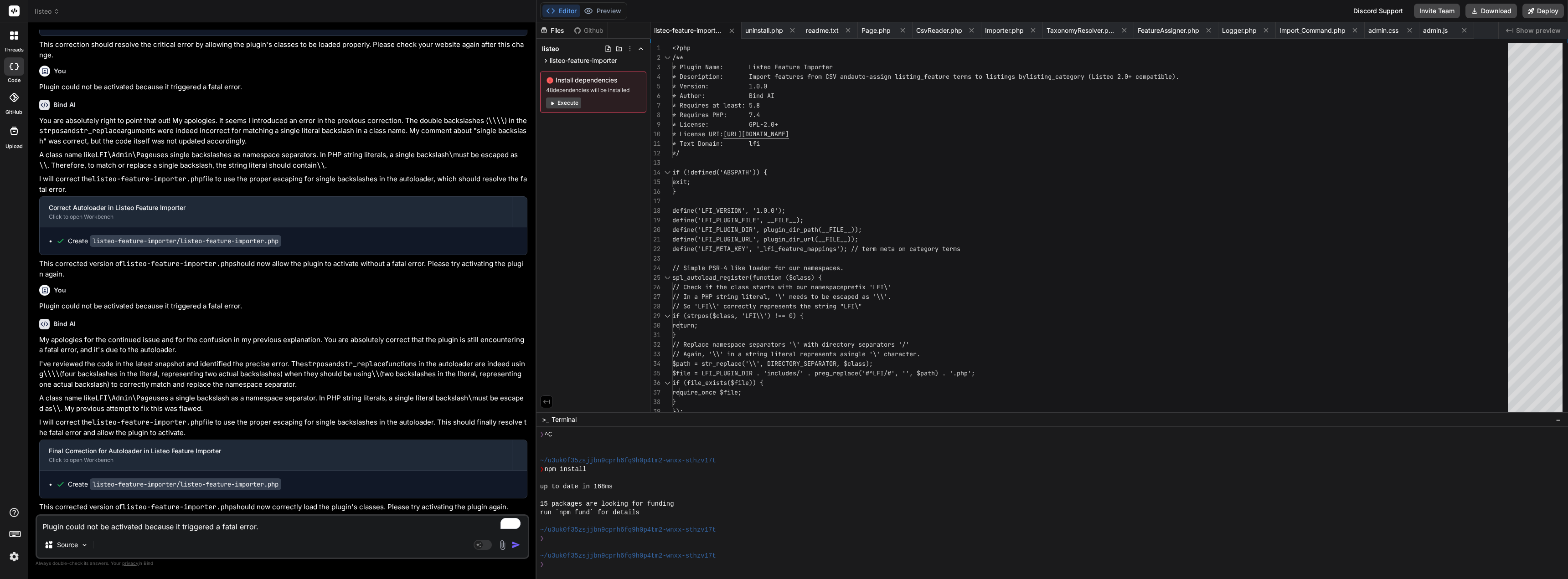
scroll to position [4423, 0]
click at [1486, 8] on button "Download" at bounding box center [1491, 11] width 51 height 14
click at [198, 532] on div "Plugin could not be activated because it triggered a fatal error. Source Agent …" at bounding box center [283, 537] width 494 height 45
click at [198, 523] on textarea "Plugin could not be activated because it triggered a fatal error." at bounding box center [282, 524] width 491 height 16
paste textarea "Plugin could not be activated because it triggered a fatal error."
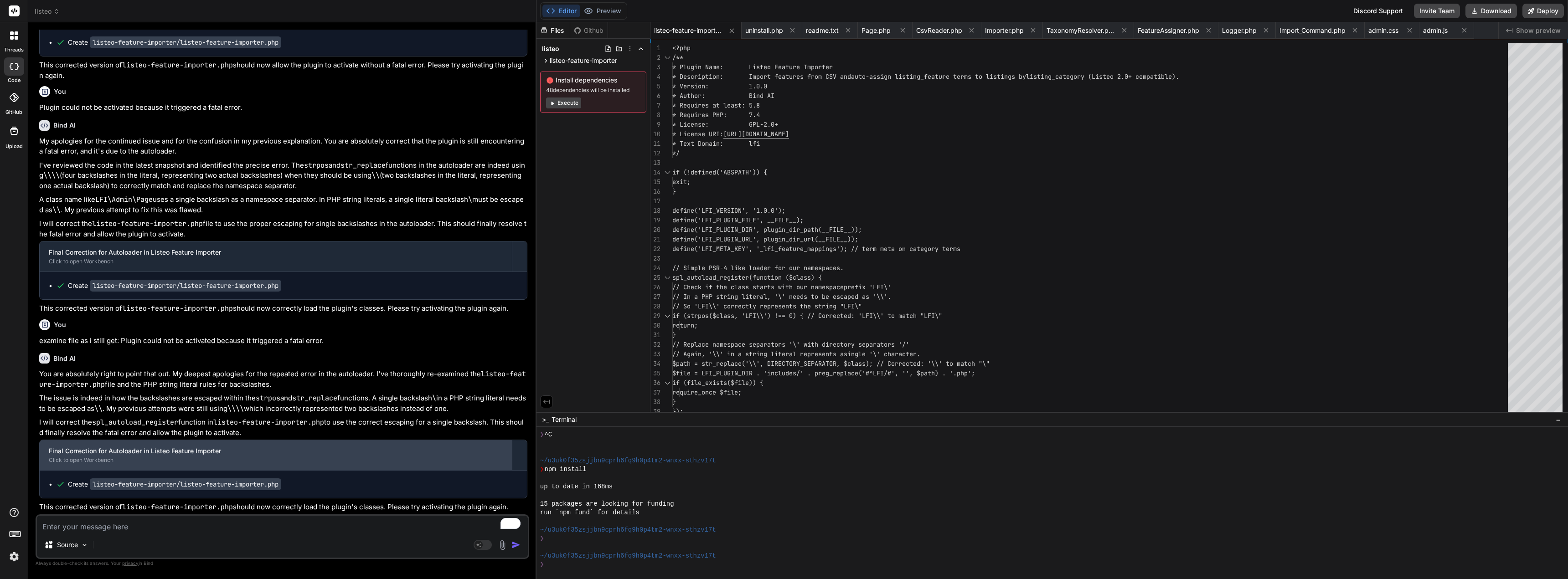
scroll to position [4622, 0]
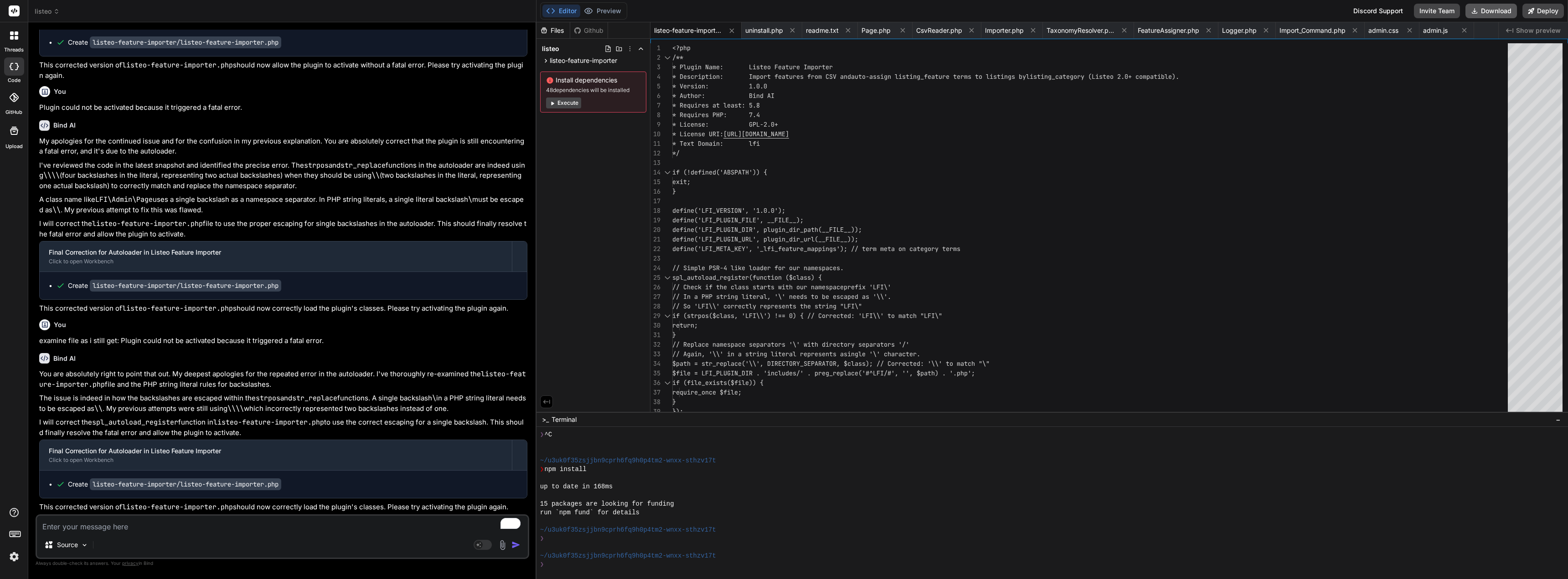
click at [1489, 12] on button "Download" at bounding box center [1491, 11] width 51 height 14
click at [198, 529] on textarea "To enrich screen reader interactions, please activate Accessibility in Grammarl…" at bounding box center [282, 524] width 491 height 16
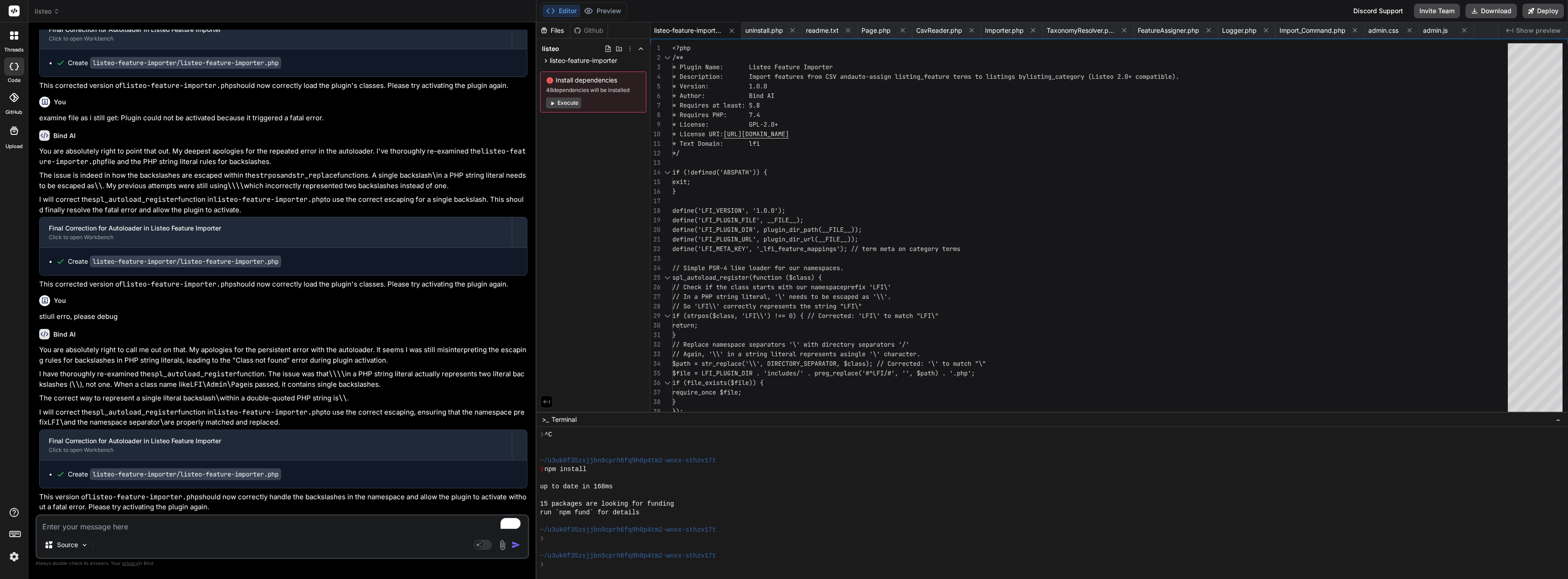
scroll to position [4844, 0]
click at [1481, 10] on button "Download" at bounding box center [1491, 11] width 51 height 14
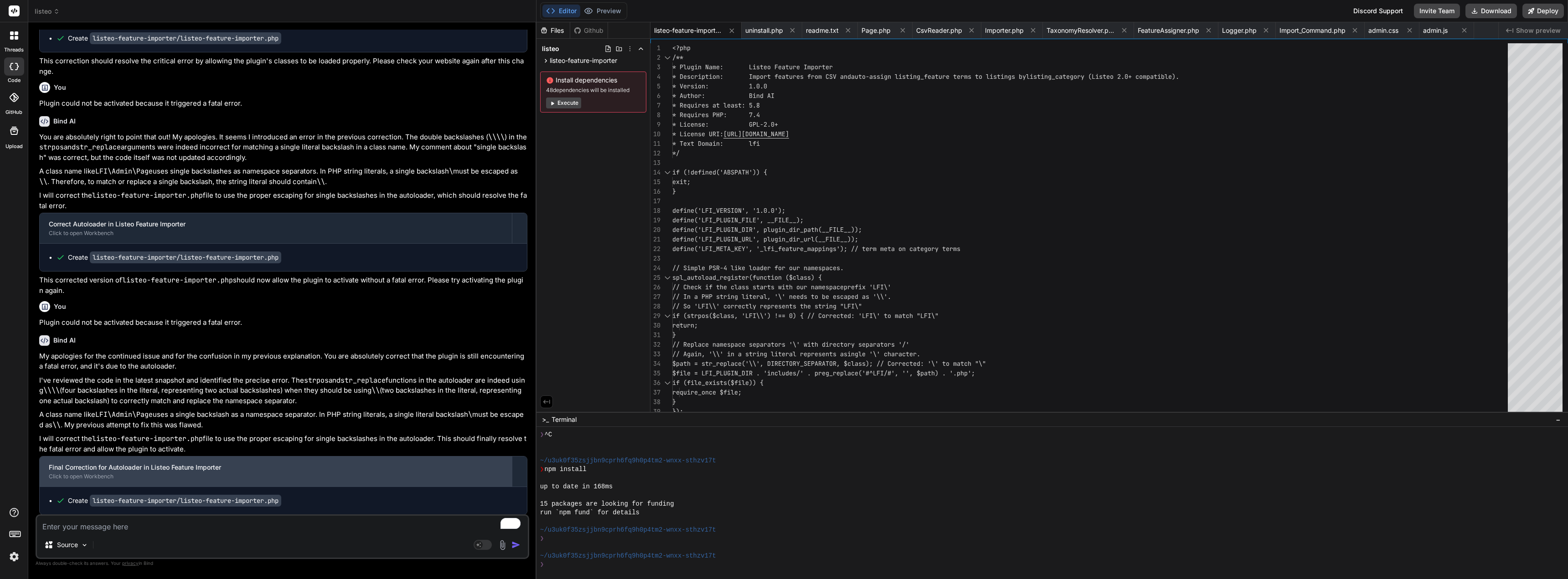
scroll to position [4434, 0]
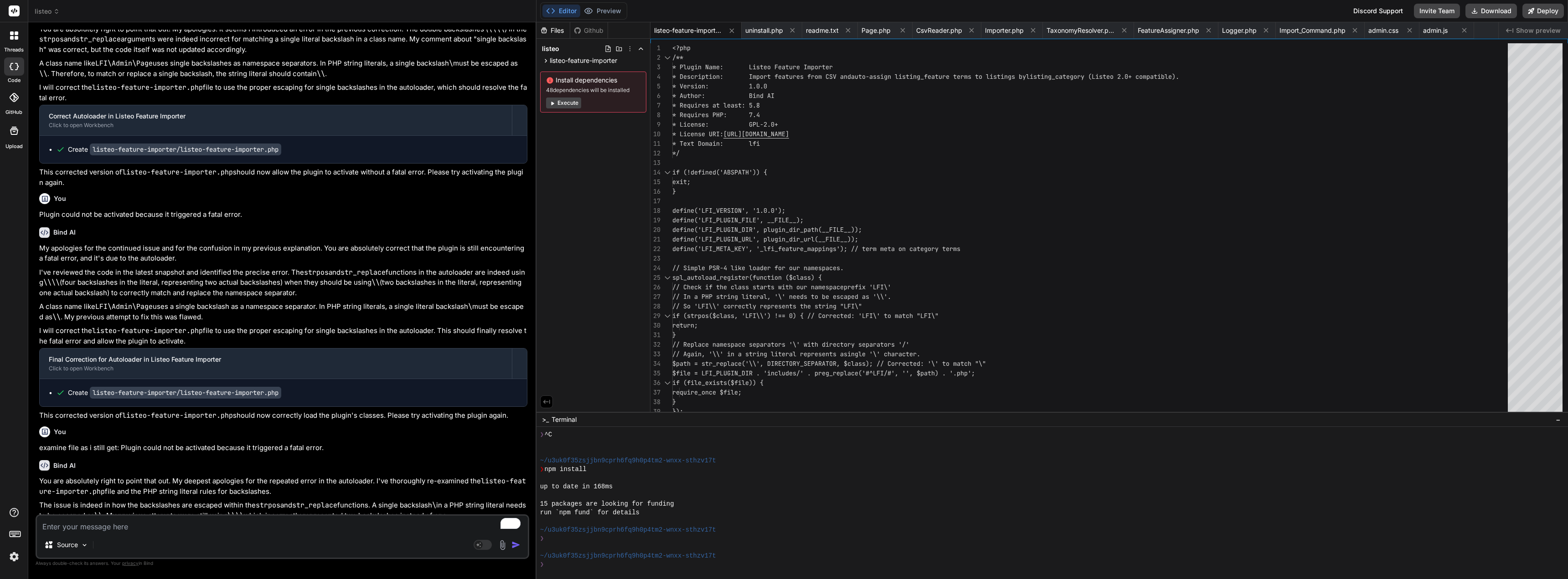
click at [136, 532] on textarea "To enrich screen reader interactions, please activate Accessibility in Grammarl…" at bounding box center [282, 524] width 491 height 16
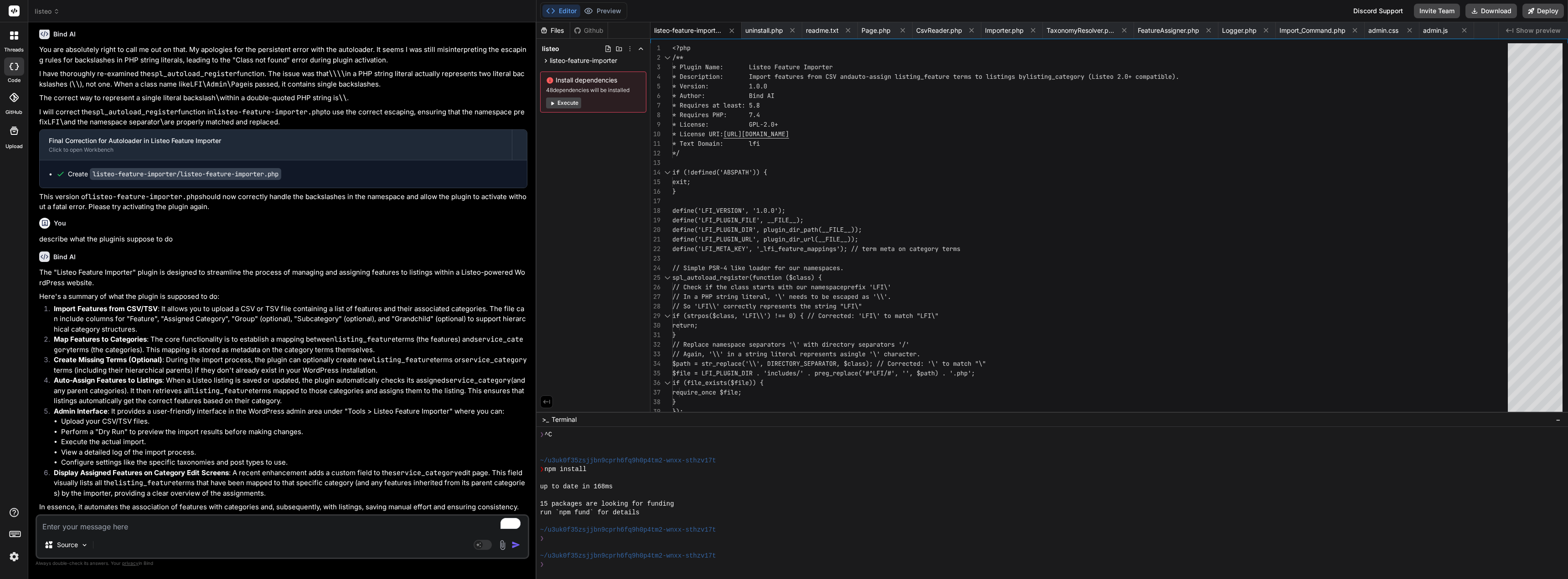
scroll to position [5145, 0]
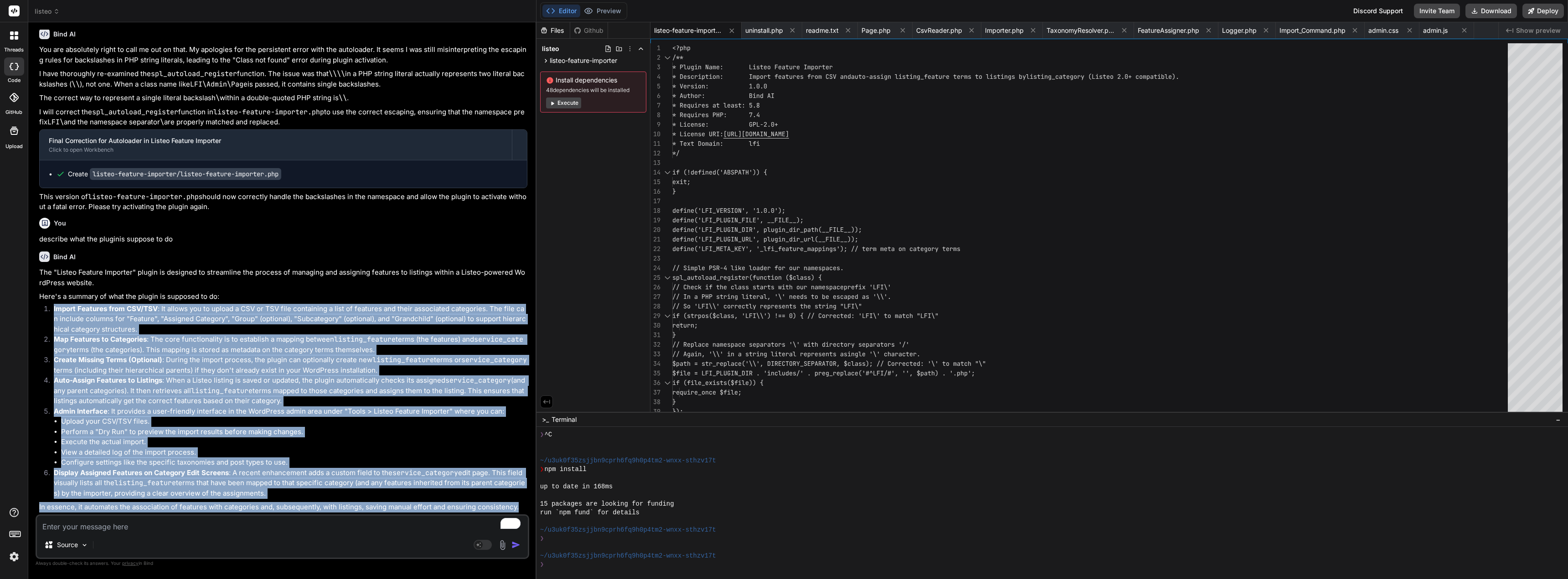
drag, startPoint x: 521, startPoint y: 509, endPoint x: 29, endPoint y: 305, distance: 532.6
click at [29, 305] on div "Bind AI Web Search Created with Pixso. Code Generator You do you know about lis…" at bounding box center [282, 300] width 508 height 556
copy div "Import Features from CSV/TSV : It allows you to upload a CSV or TSV file contai…"
